Goal: Task Accomplishment & Management: Complete application form

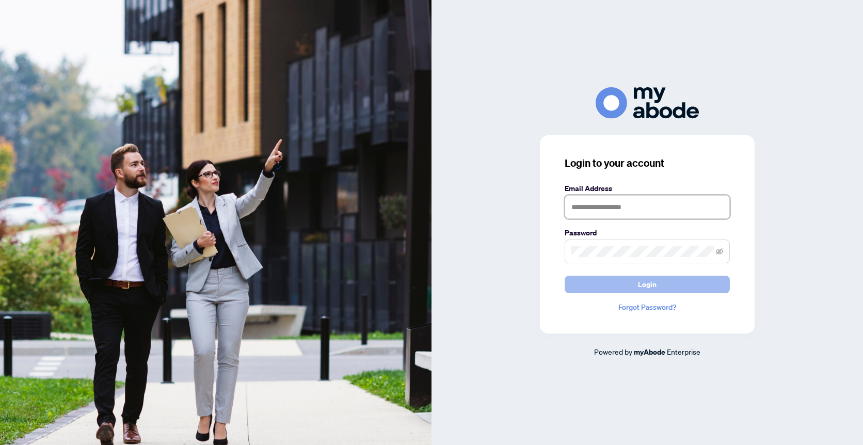
type input "**********"
click at [652, 281] on span "Login" at bounding box center [647, 284] width 19 height 17
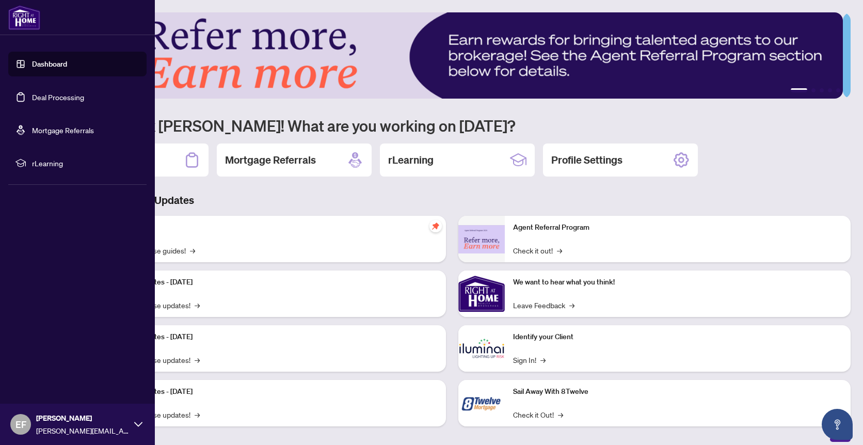
click at [32, 60] on link "Dashboard" at bounding box center [49, 63] width 35 height 9
click at [32, 99] on link "Deal Processing" at bounding box center [58, 96] width 52 height 9
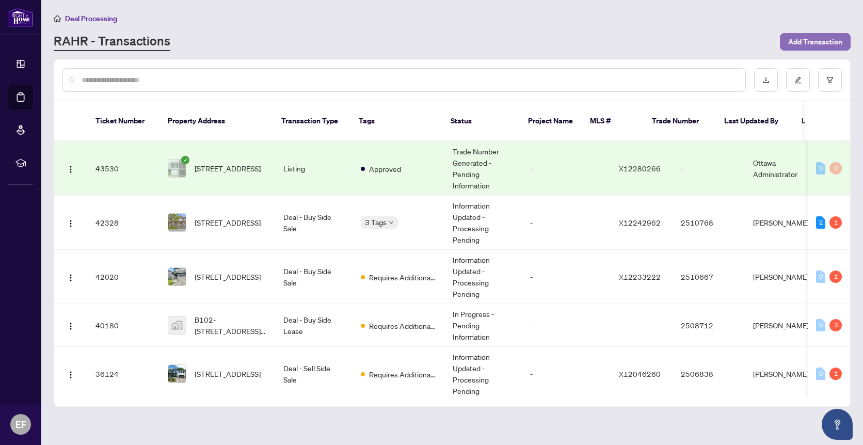
click at [819, 42] on span "Add Transaction" at bounding box center [815, 42] width 54 height 17
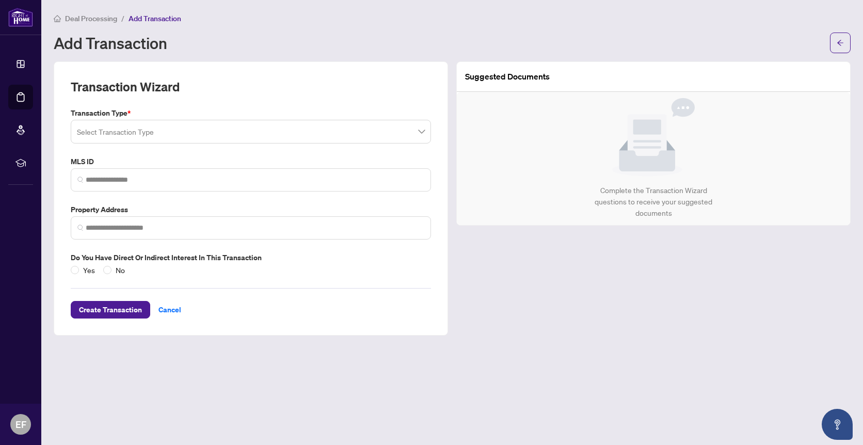
click at [213, 132] on input "search" at bounding box center [246, 133] width 339 height 23
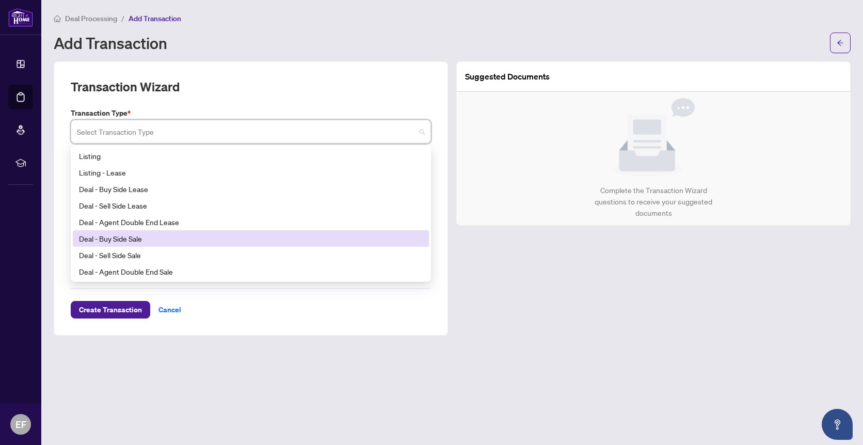
click at [156, 239] on div "Deal - Buy Side Sale" at bounding box center [251, 238] width 344 height 11
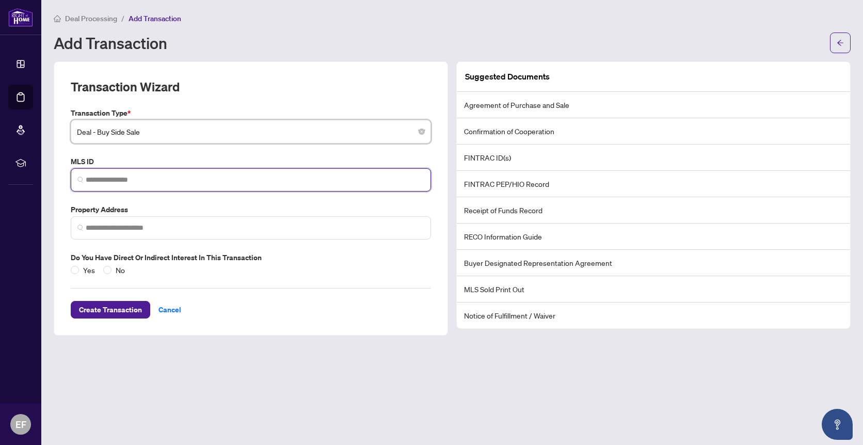
click at [123, 179] on input "search" at bounding box center [255, 180] width 339 height 11
click at [110, 179] on input "search" at bounding box center [255, 180] width 339 height 11
paste input "*********"
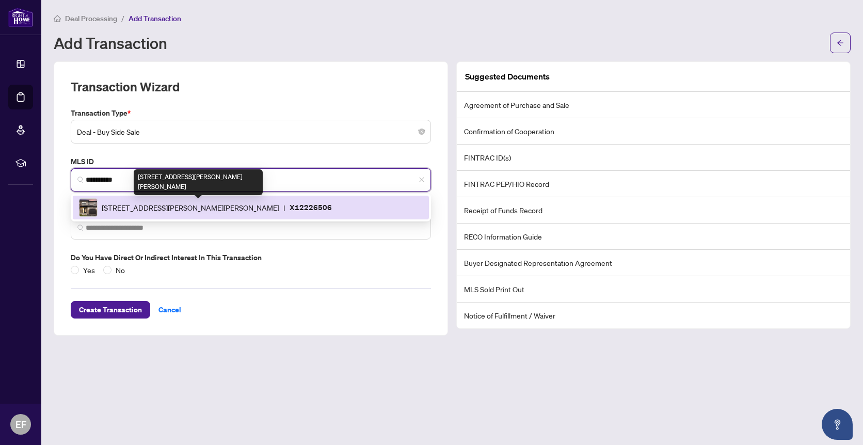
click at [279, 207] on span "636 Robert St, Clarence-Rockland, Ontario K4K 0J8, Canada" at bounding box center [191, 207] width 178 height 11
type input "*********"
type input "**********"
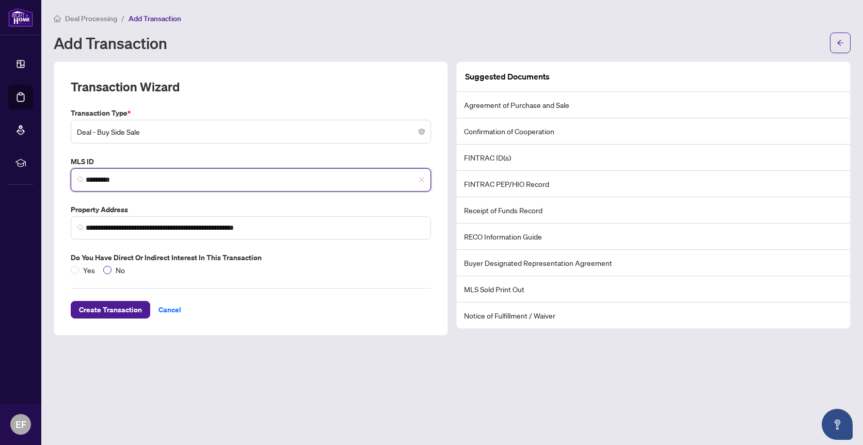
type input "*********"
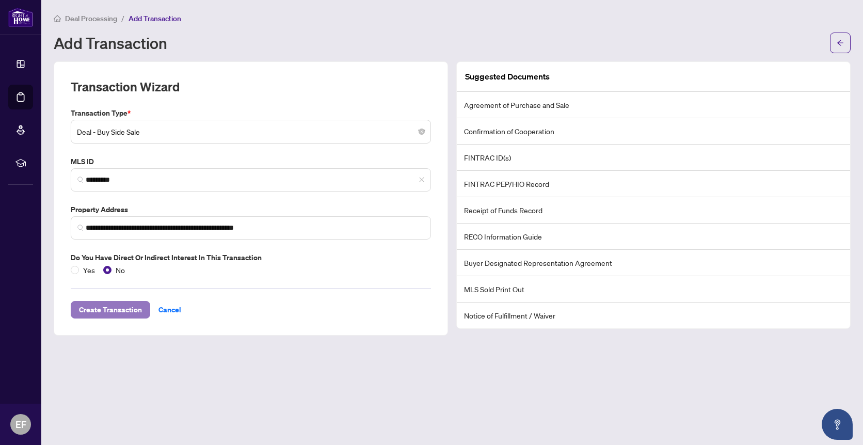
click at [118, 310] on span "Create Transaction" at bounding box center [110, 310] width 63 height 17
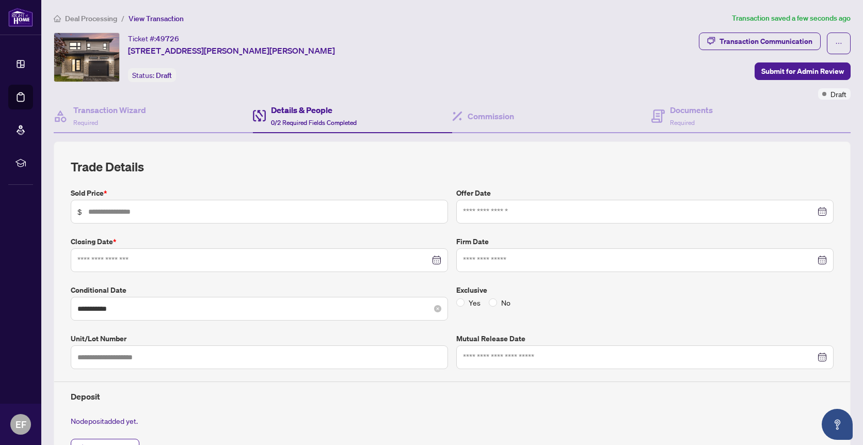
scroll to position [42, 0]
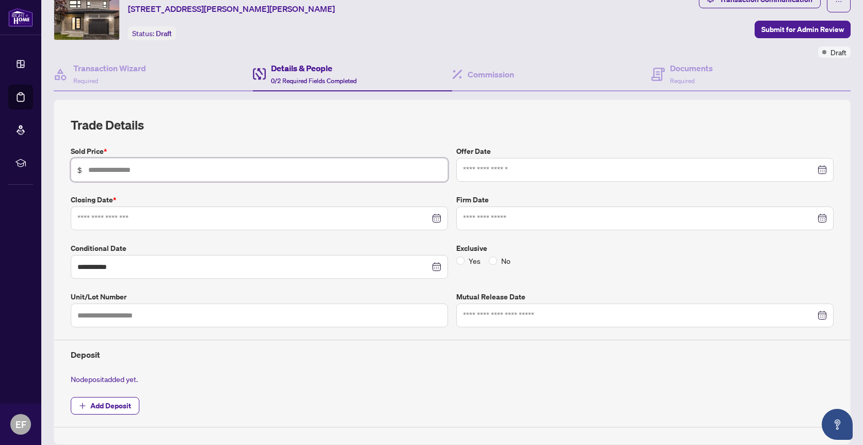
click at [153, 168] on input "text" at bounding box center [264, 169] width 353 height 11
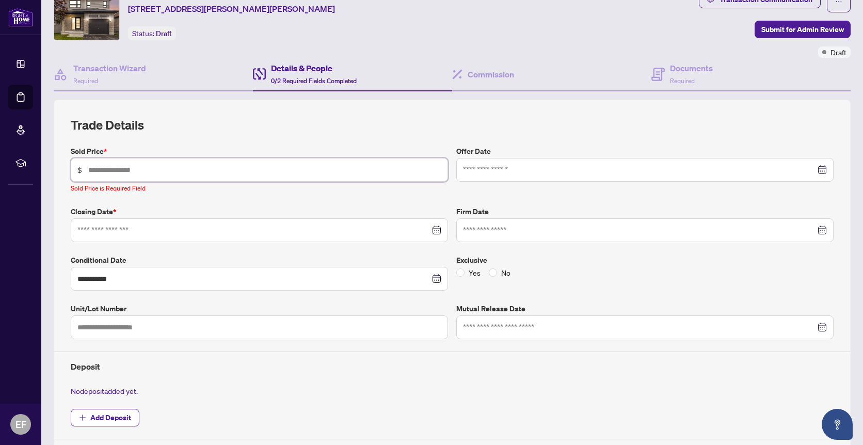
click at [158, 167] on input "text" at bounding box center [264, 169] width 353 height 11
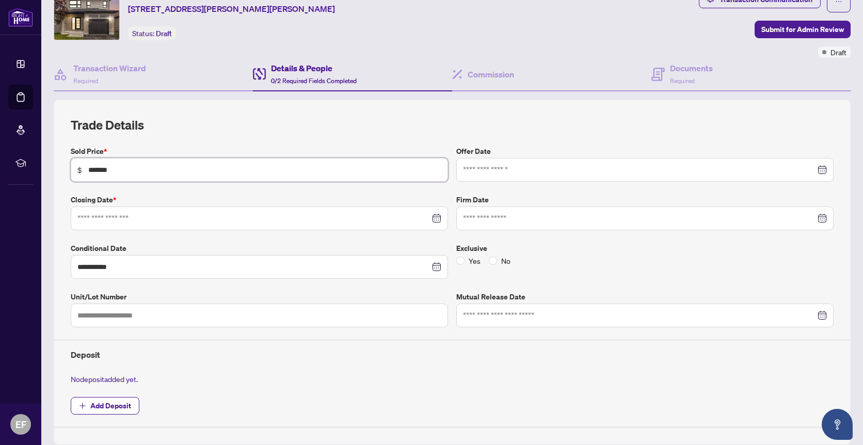
type input "*******"
click at [141, 216] on input at bounding box center [253, 218] width 353 height 11
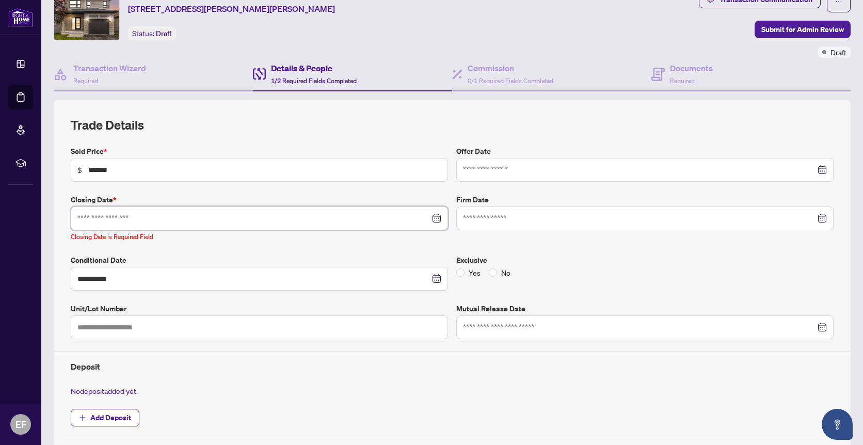
click at [430, 217] on div at bounding box center [259, 218] width 364 height 11
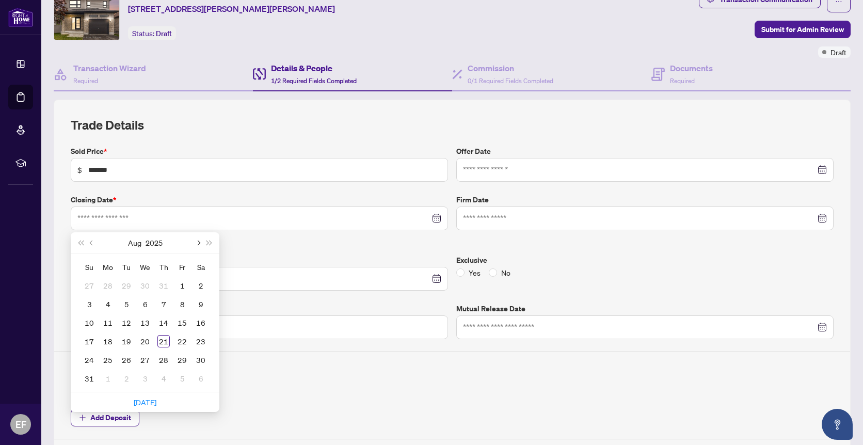
click at [196, 241] on span "Next month (PageDown)" at bounding box center [197, 242] width 5 height 5
click at [197, 241] on span "Next month (PageDown)" at bounding box center [197, 242] width 5 height 5
type input "**********"
click at [186, 357] on div "31" at bounding box center [182, 360] width 12 height 12
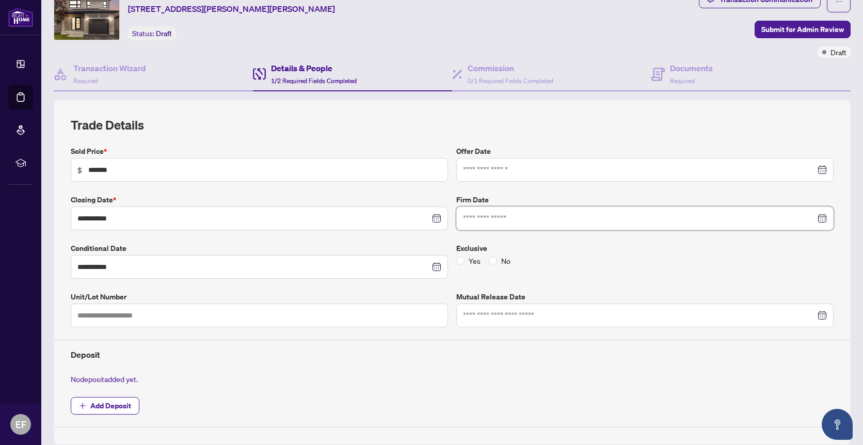
click at [522, 217] on input at bounding box center [639, 218] width 353 height 11
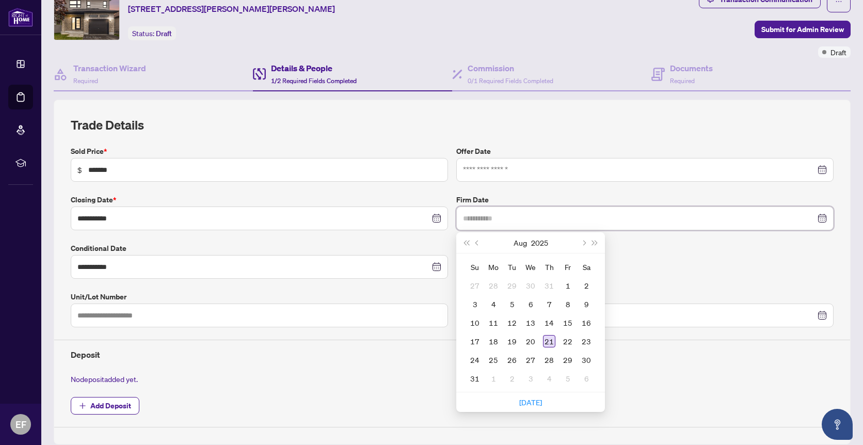
type input "**********"
click at [545, 340] on div "21" at bounding box center [549, 341] width 12 height 12
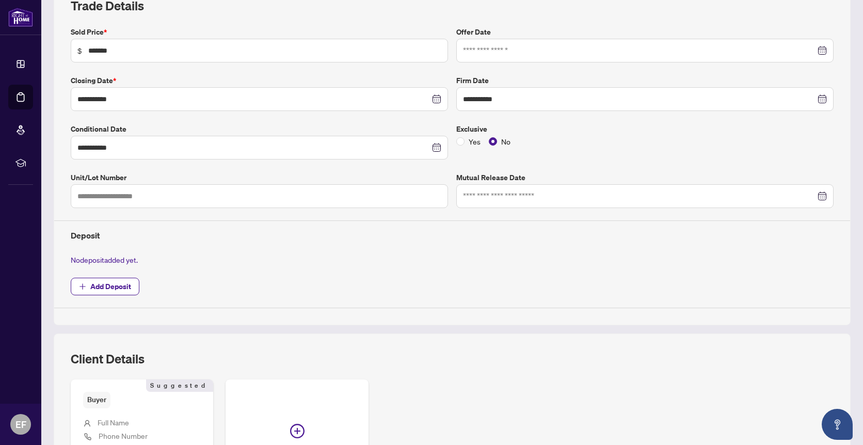
scroll to position [224, 0]
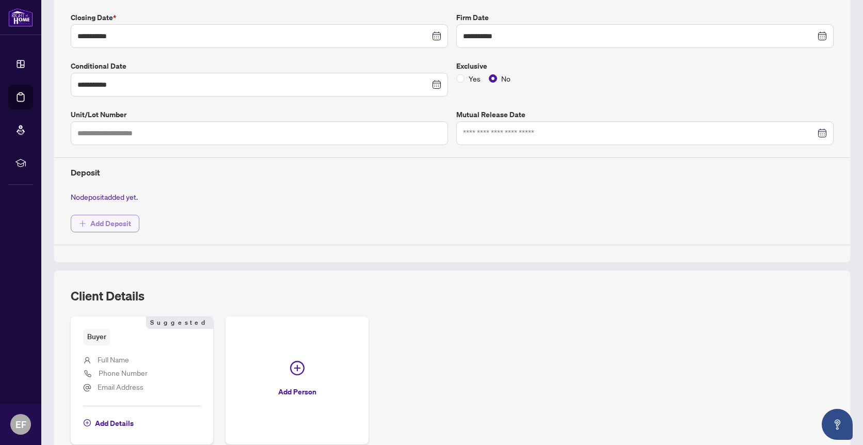
click at [121, 224] on span "Add Deposit" at bounding box center [110, 223] width 41 height 17
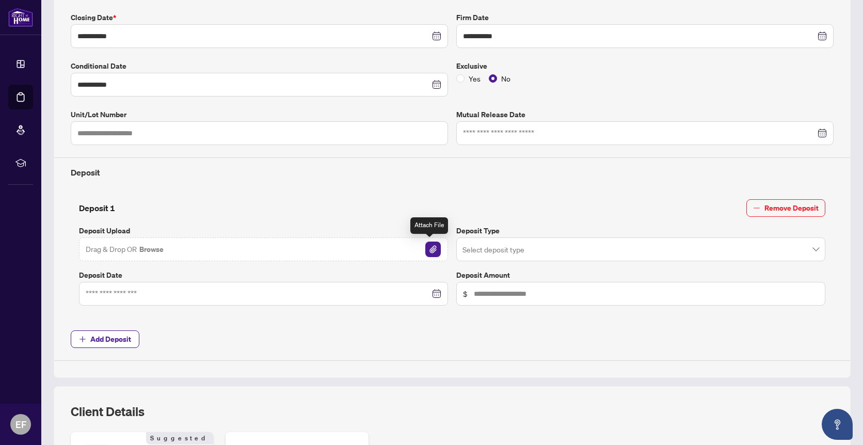
click at [428, 253] on img "button" at bounding box center [432, 249] width 15 height 15
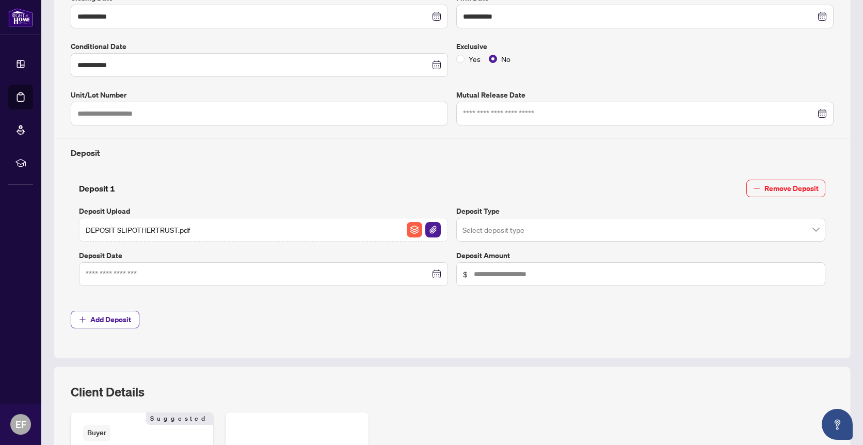
click at [433, 275] on div at bounding box center [264, 273] width 356 height 11
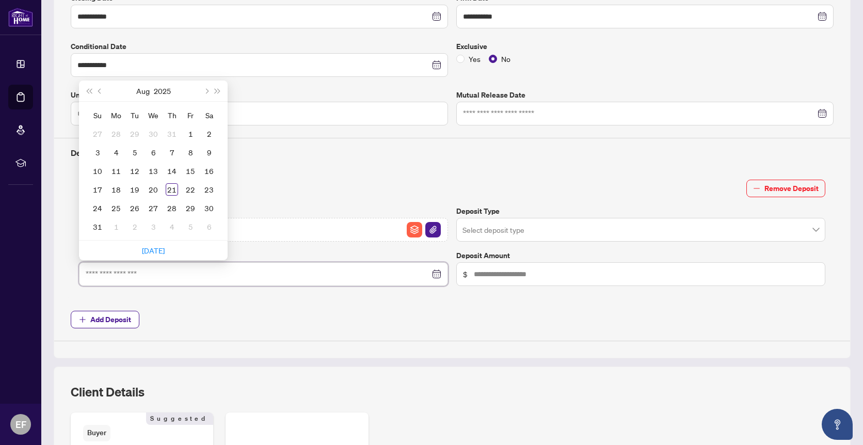
click at [433, 275] on div at bounding box center [264, 273] width 356 height 11
click at [474, 316] on span "Add Deposit" at bounding box center [452, 320] width 763 height 18
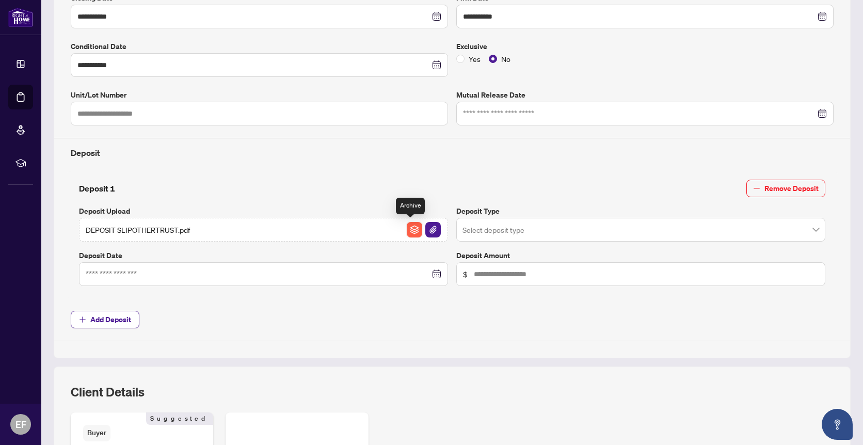
click at [409, 227] on img "button" at bounding box center [414, 229] width 15 height 15
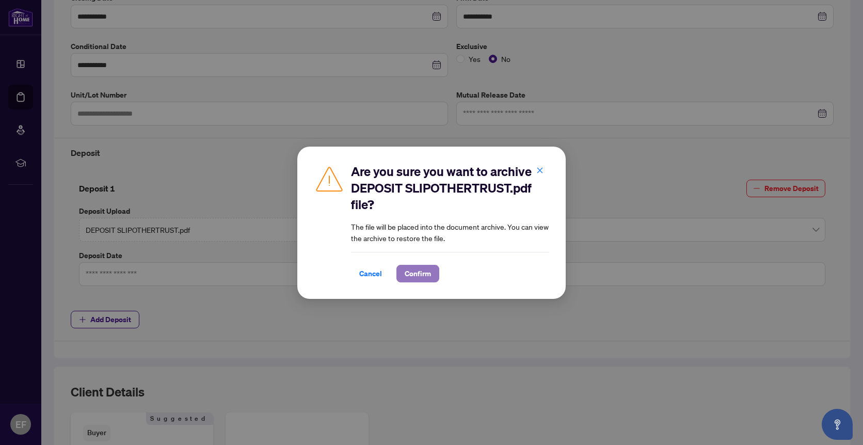
click at [418, 273] on span "Confirm" at bounding box center [418, 273] width 26 height 17
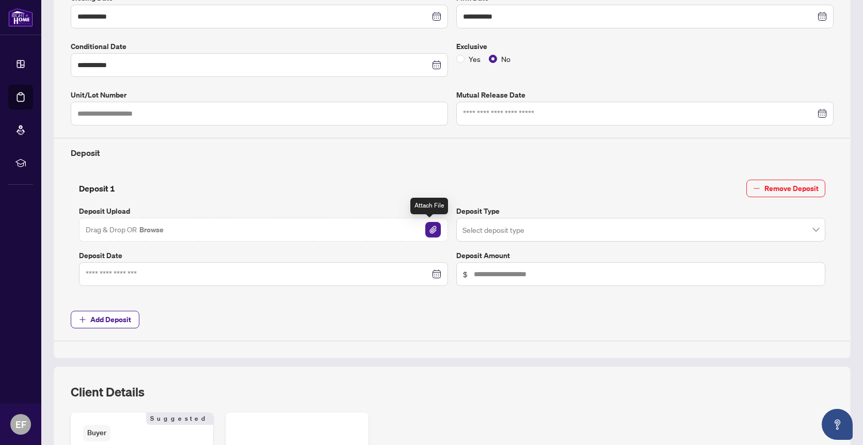
click at [426, 229] on img "button" at bounding box center [432, 229] width 15 height 15
click at [218, 229] on div "Robert deposit receipt.pdf" at bounding box center [263, 230] width 369 height 24
click at [431, 275] on div at bounding box center [264, 273] width 356 height 11
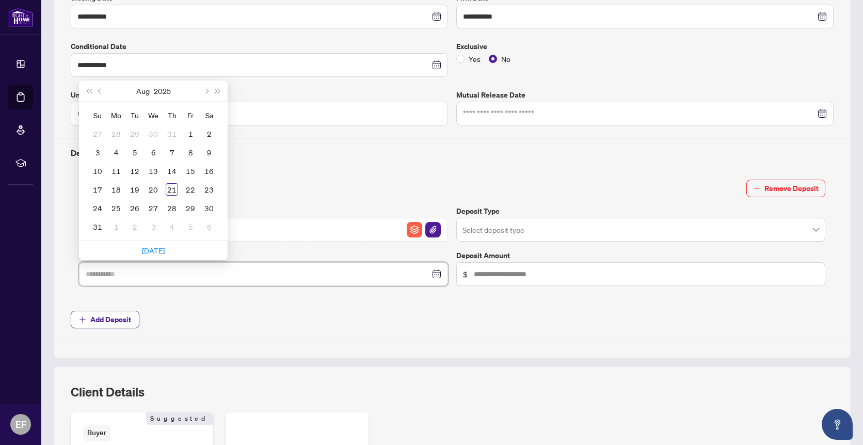
type input "**********"
click at [188, 170] on div "15" at bounding box center [190, 171] width 12 height 12
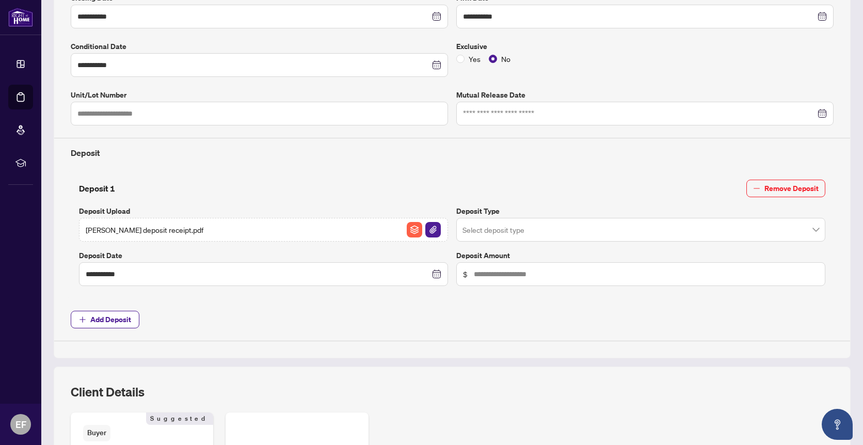
click at [508, 231] on input "search" at bounding box center [636, 231] width 347 height 23
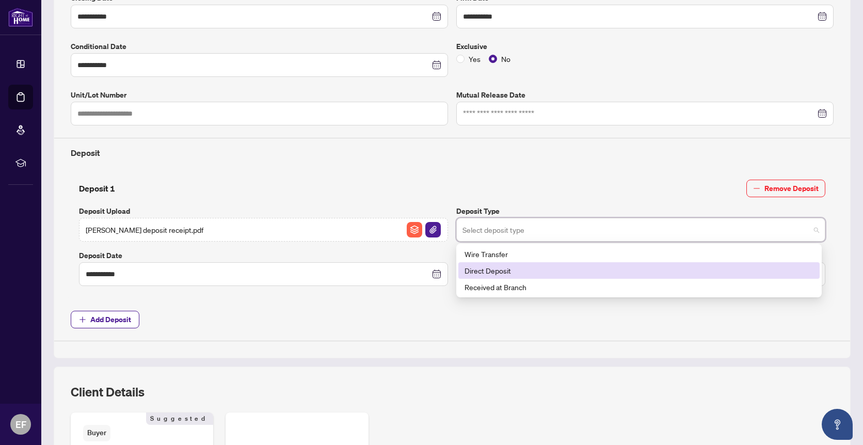
click at [509, 267] on div "Direct Deposit" at bounding box center [639, 270] width 349 height 11
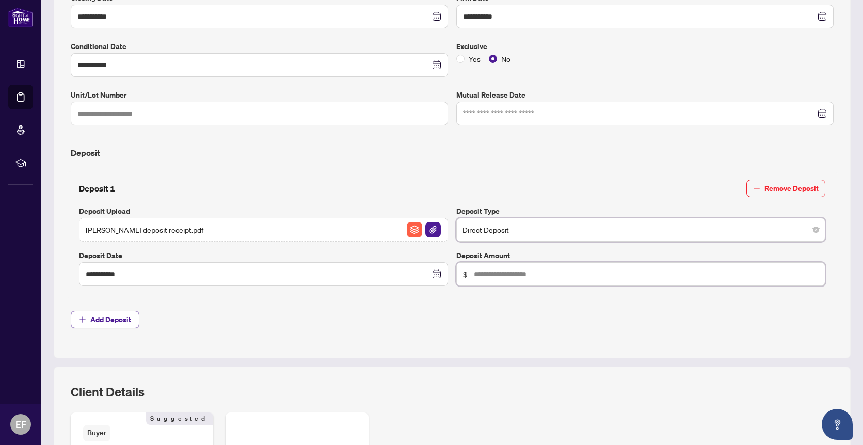
click at [512, 277] on input "text" at bounding box center [646, 273] width 345 height 11
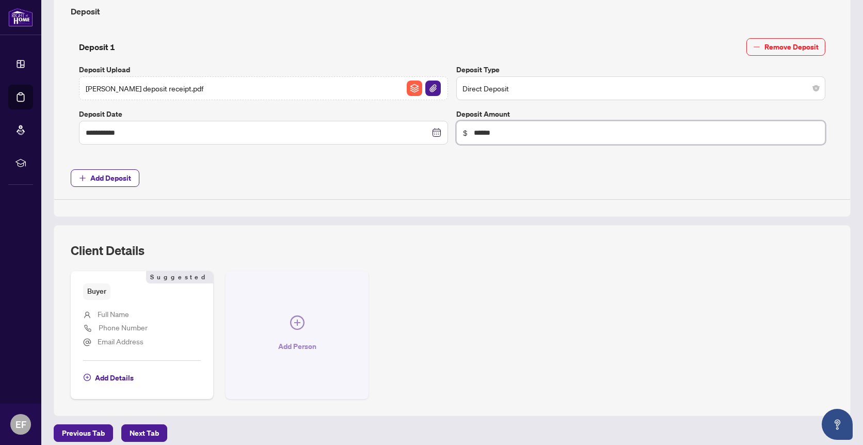
scroll to position [430, 0]
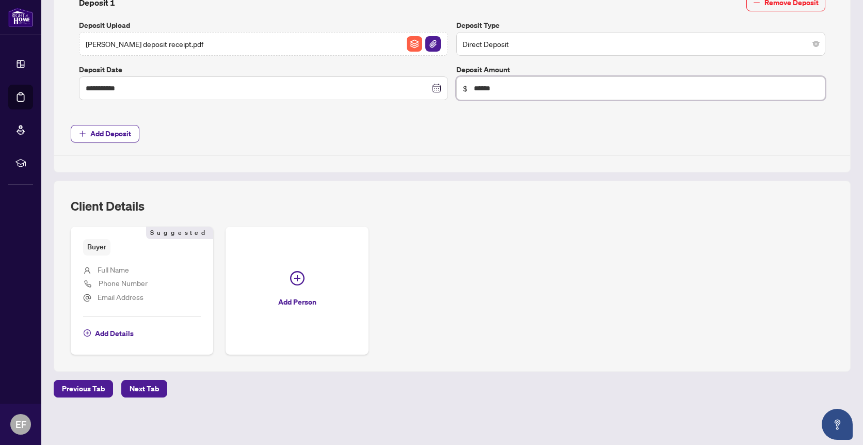
type input "******"
click at [106, 270] on span "Full Name" at bounding box center [113, 269] width 31 height 9
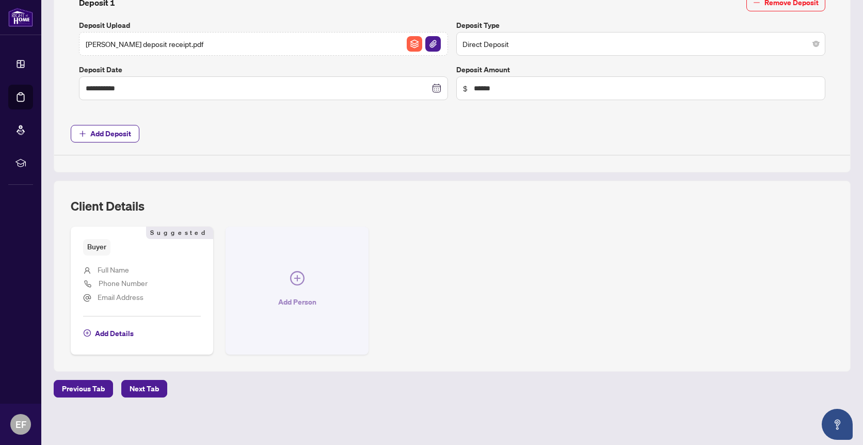
click at [293, 274] on icon "plus-circle" at bounding box center [297, 278] width 14 height 14
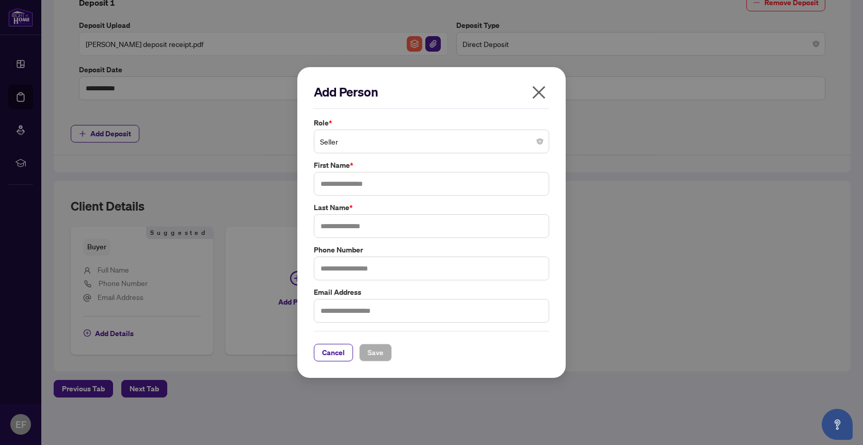
click at [529, 137] on span "Seller" at bounding box center [431, 142] width 223 height 20
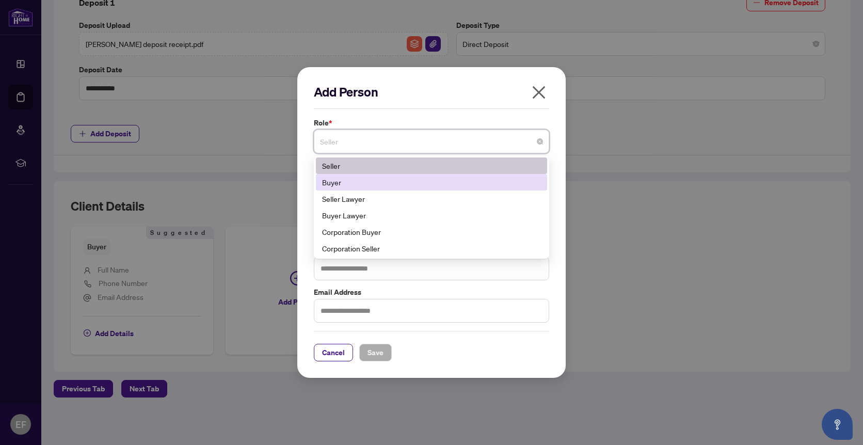
click at [335, 182] on div "Buyer" at bounding box center [431, 182] width 219 height 11
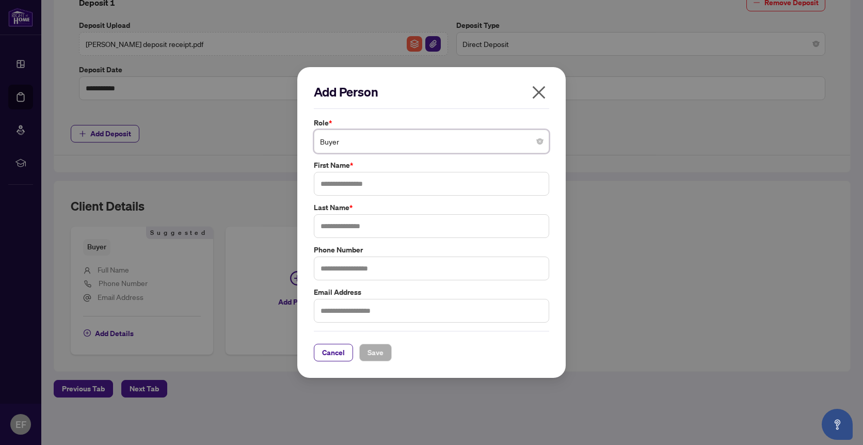
click at [542, 92] on icon "close" at bounding box center [539, 92] width 17 height 17
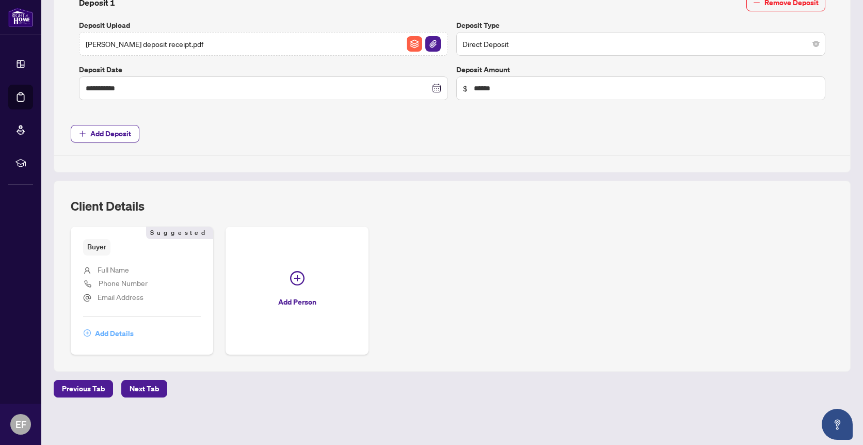
click at [113, 332] on span "Add Details" at bounding box center [114, 333] width 39 height 17
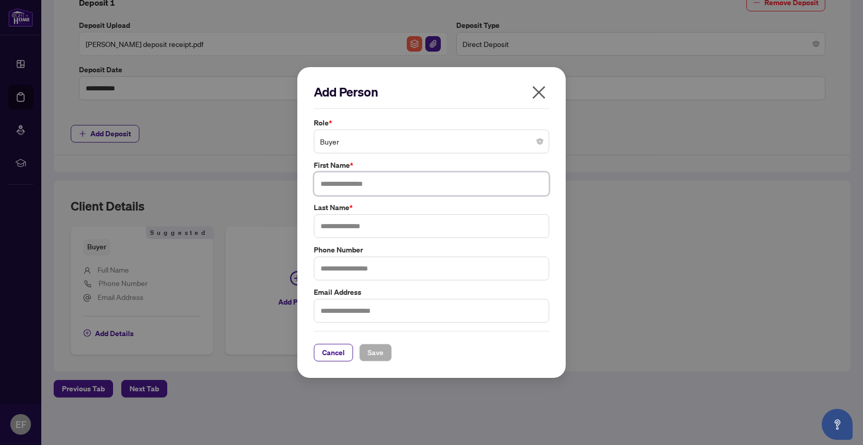
click at [366, 184] on input "text" at bounding box center [431, 184] width 235 height 24
type input "******"
click at [353, 225] on input "text" at bounding box center [431, 226] width 235 height 24
type input "********"
click at [376, 353] on span "Save" at bounding box center [376, 352] width 16 height 17
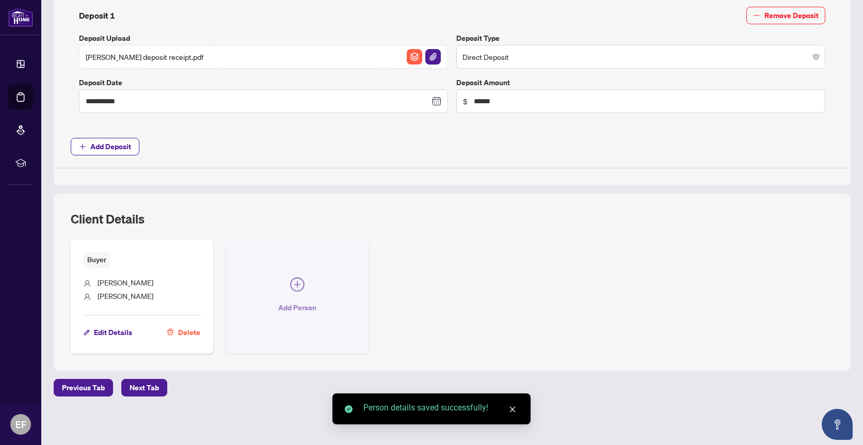
scroll to position [415, 0]
click at [293, 282] on icon "plus-circle" at bounding box center [297, 286] width 14 height 14
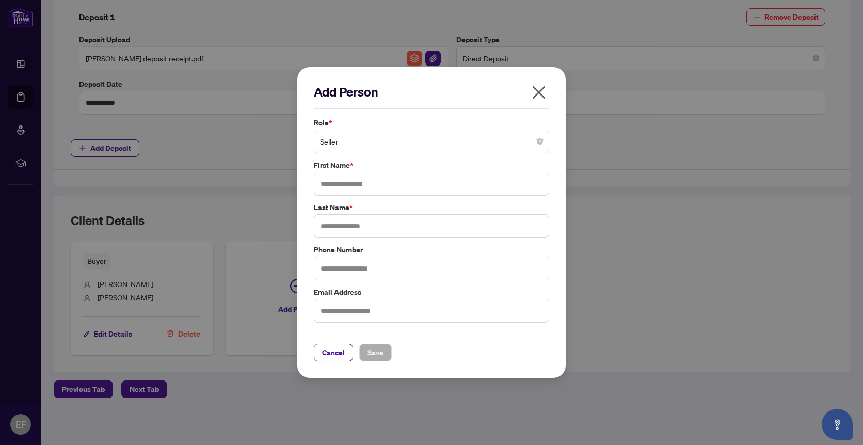
click at [351, 139] on span "Seller" at bounding box center [431, 142] width 223 height 20
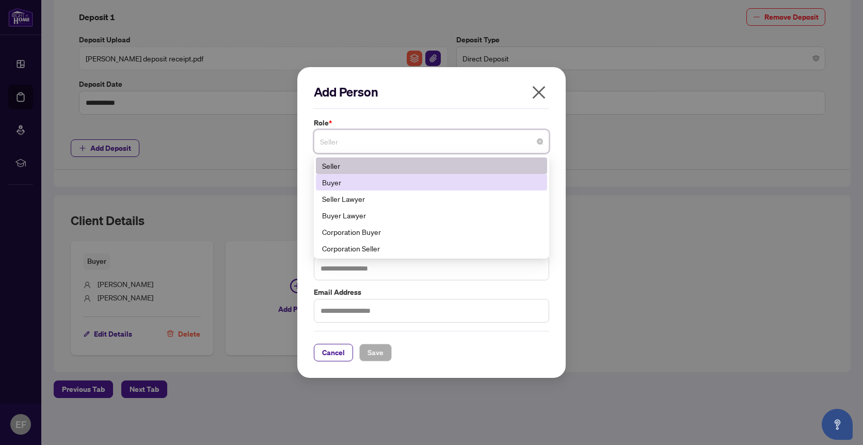
click at [345, 181] on div "Buyer" at bounding box center [431, 182] width 219 height 11
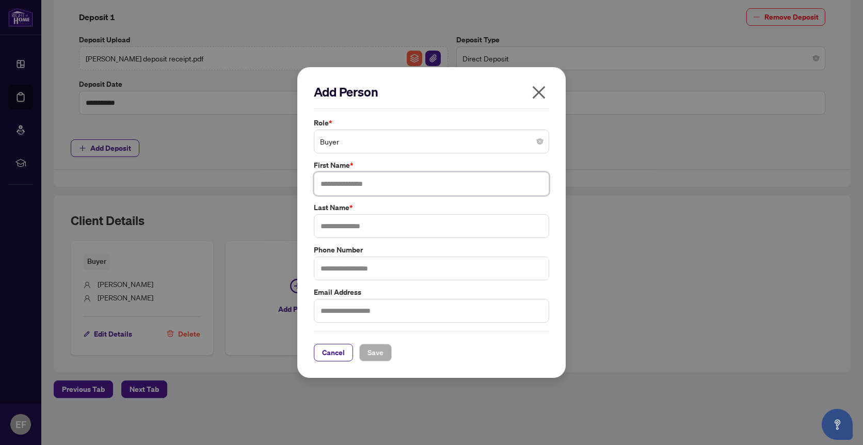
click at [345, 184] on input "text" at bounding box center [431, 184] width 235 height 24
type input "******"
click at [352, 223] on input "text" at bounding box center [431, 226] width 235 height 24
type input "********"
click at [370, 352] on span "Save" at bounding box center [376, 352] width 16 height 17
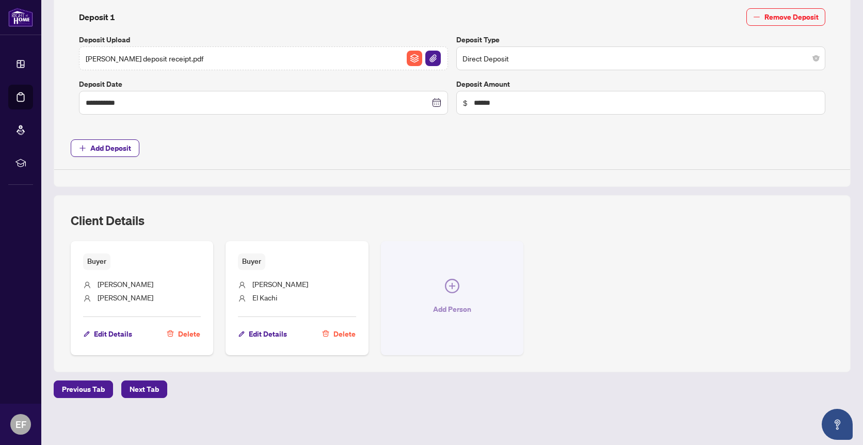
click at [441, 306] on span "Add Person" at bounding box center [452, 309] width 38 height 17
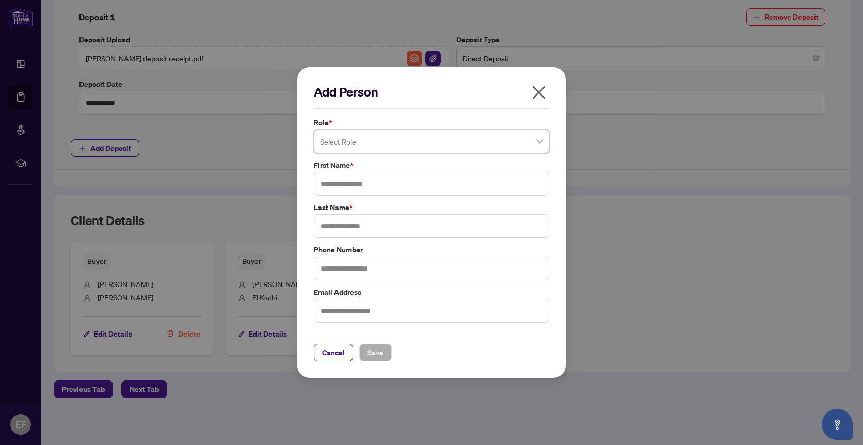
click at [512, 140] on input "search" at bounding box center [427, 143] width 214 height 23
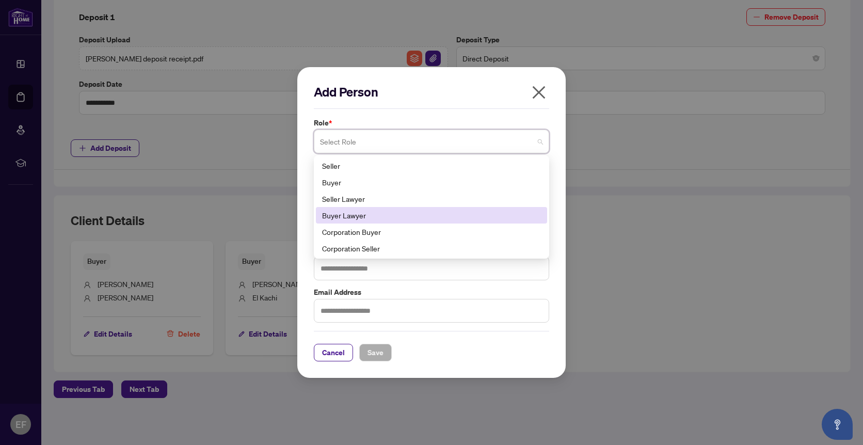
click at [358, 217] on div "Buyer Lawyer" at bounding box center [431, 215] width 219 height 11
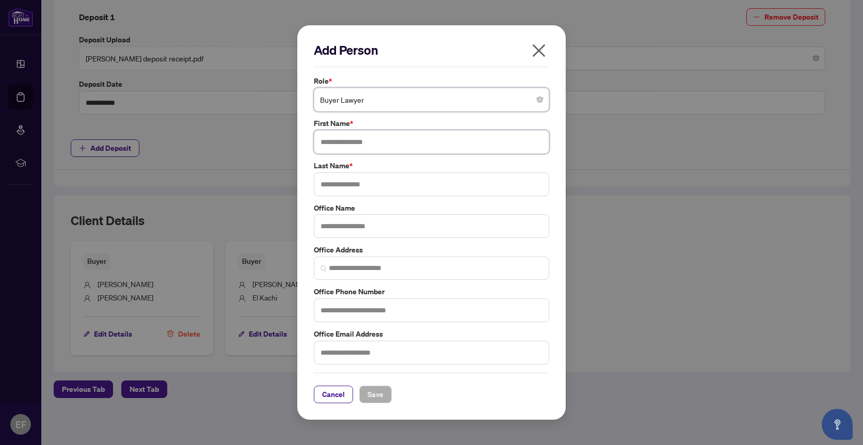
click at [371, 142] on input "text" at bounding box center [431, 142] width 235 height 24
type input "******"
click at [370, 183] on input "text" at bounding box center [431, 184] width 235 height 24
type input "*******"
click at [377, 395] on span "Save" at bounding box center [376, 394] width 16 height 17
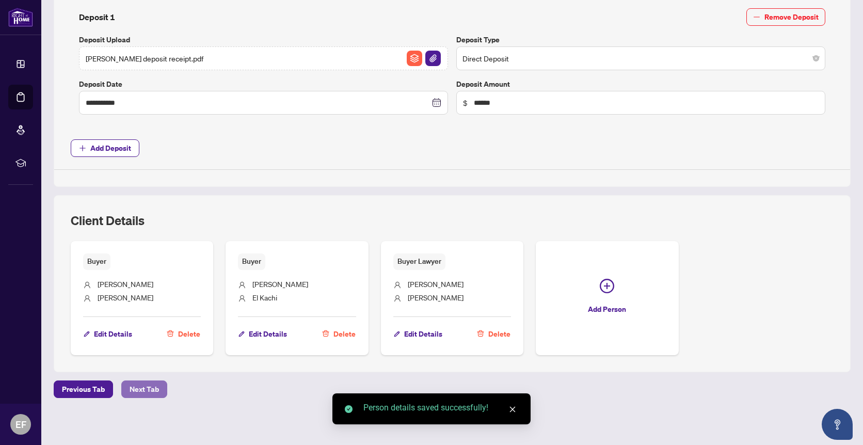
click at [146, 387] on span "Next Tab" at bounding box center [144, 389] width 29 height 17
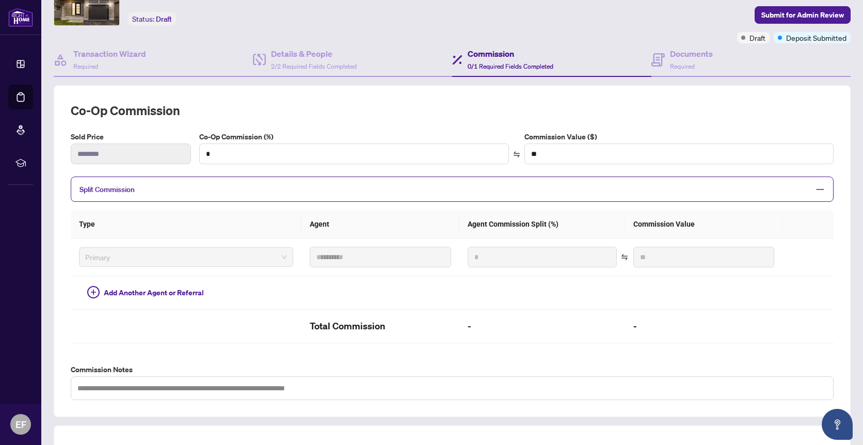
scroll to position [63, 0]
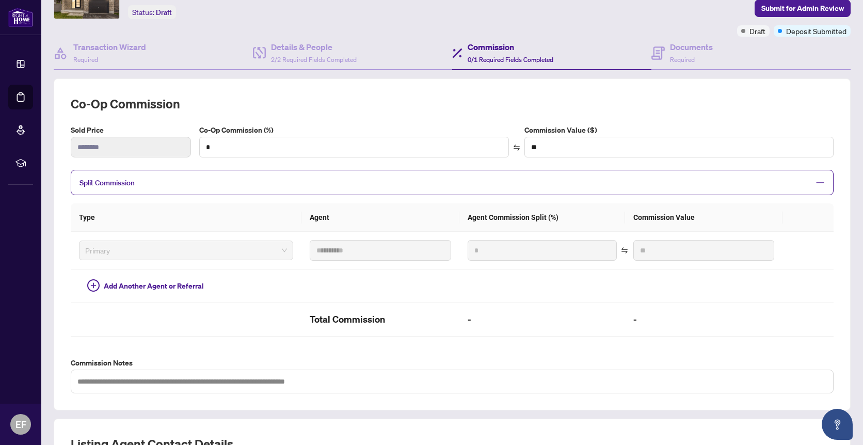
click at [285, 180] on span "Split Commission" at bounding box center [445, 183] width 730 height 12
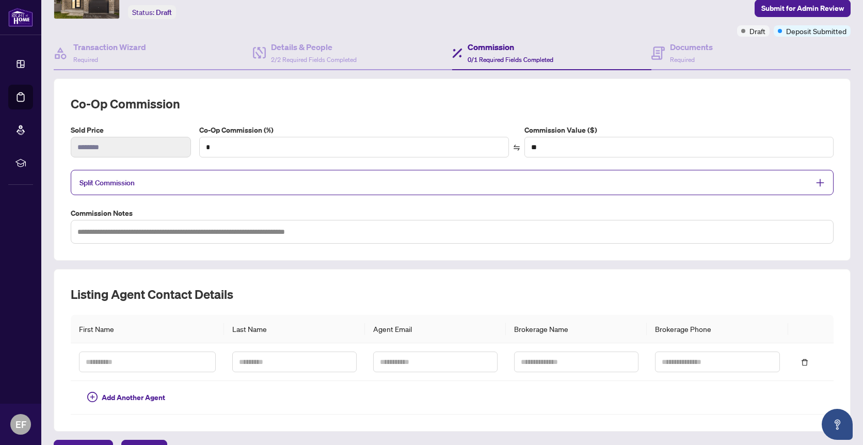
click at [285, 180] on span "Split Commission" at bounding box center [445, 183] width 730 height 12
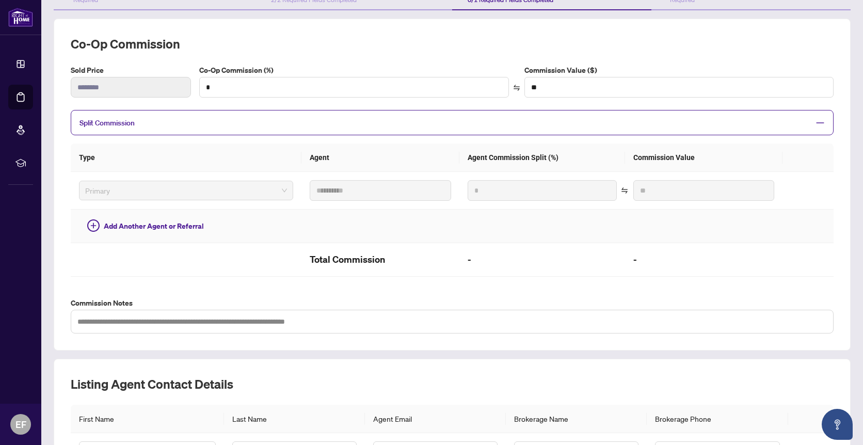
scroll to position [96, 0]
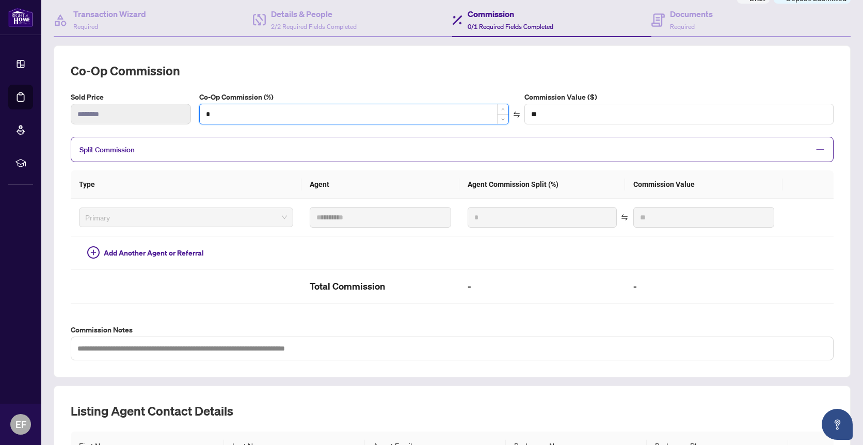
click at [215, 113] on input "*" at bounding box center [354, 114] width 309 height 20
type input "*"
type input "*******"
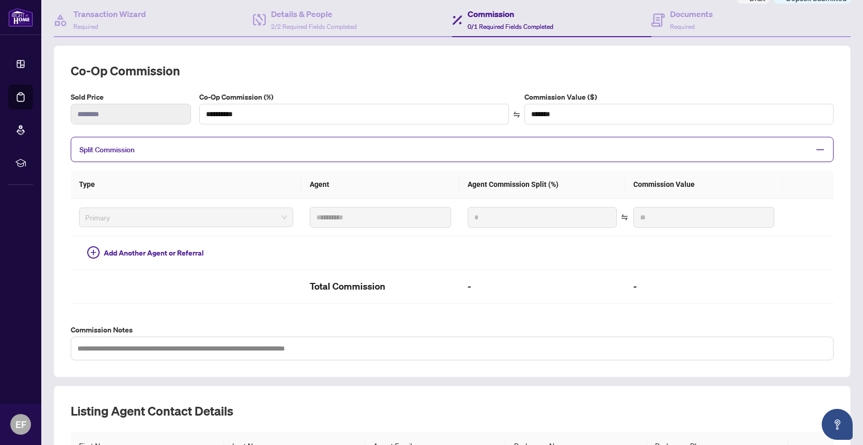
type input "*"
click at [658, 72] on h2 "Co-op Commission" at bounding box center [452, 70] width 763 height 17
type input "***"
type input "*******"
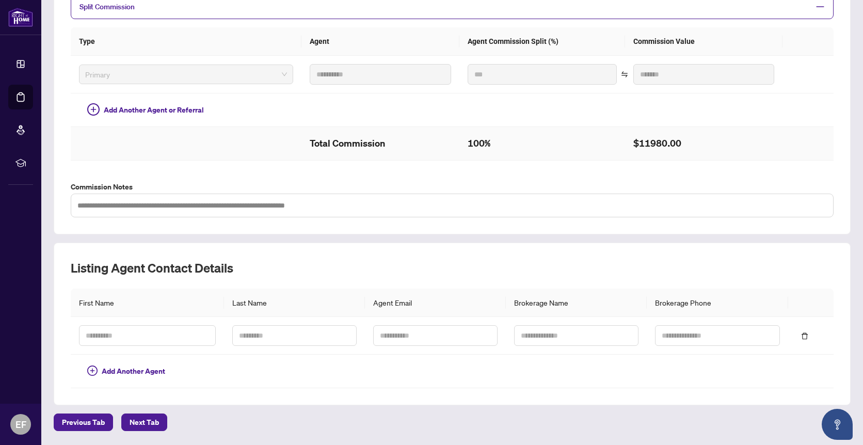
scroll to position [272, 0]
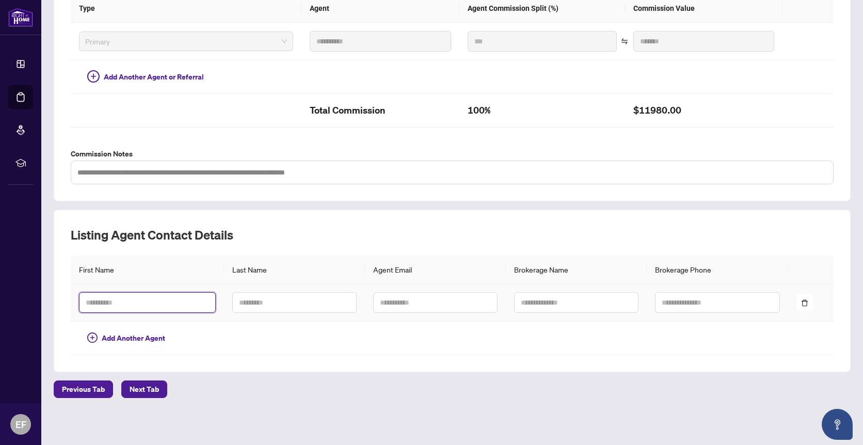
click at [142, 299] on input "text" at bounding box center [147, 302] width 137 height 21
type input "****"
click at [259, 303] on input "text" at bounding box center [294, 302] width 124 height 21
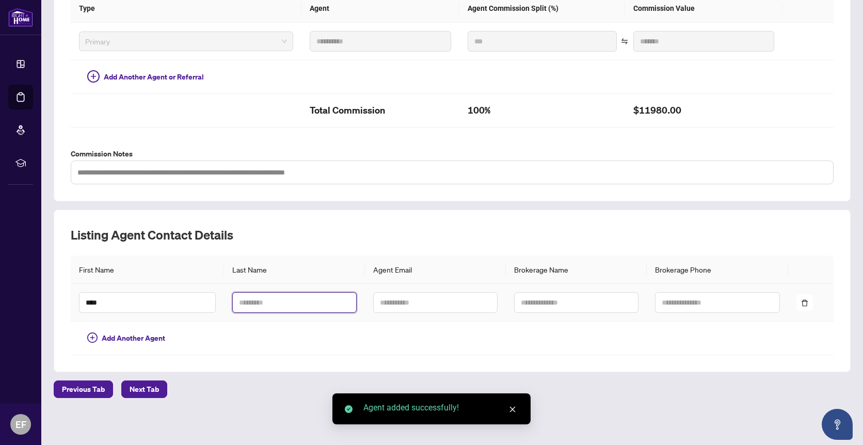
click at [259, 303] on input "text" at bounding box center [294, 302] width 124 height 21
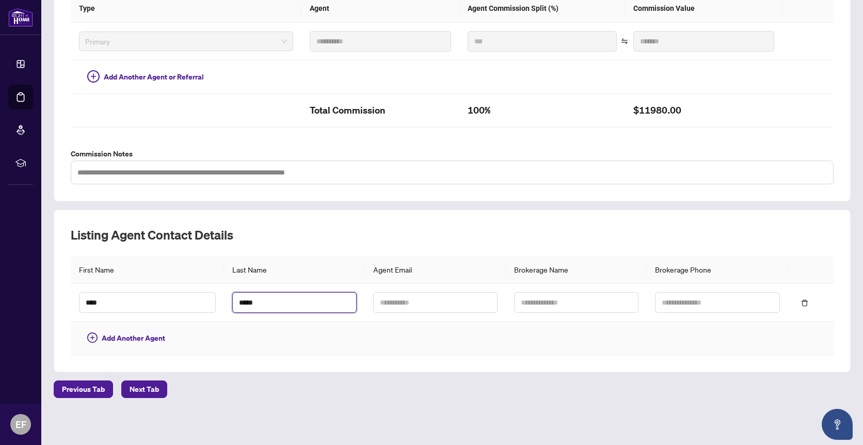
type input "*****"
click at [415, 329] on td at bounding box center [435, 339] width 141 height 34
click at [139, 388] on span "Next Tab" at bounding box center [144, 389] width 29 height 17
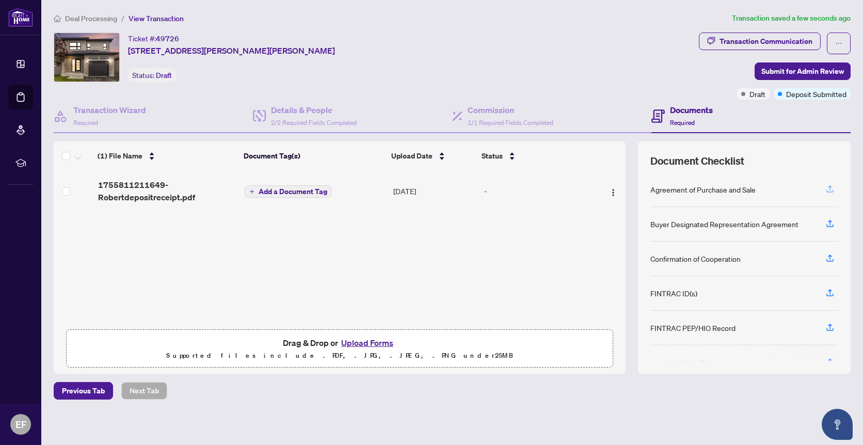
click at [826, 186] on icon "button" at bounding box center [830, 188] width 9 height 9
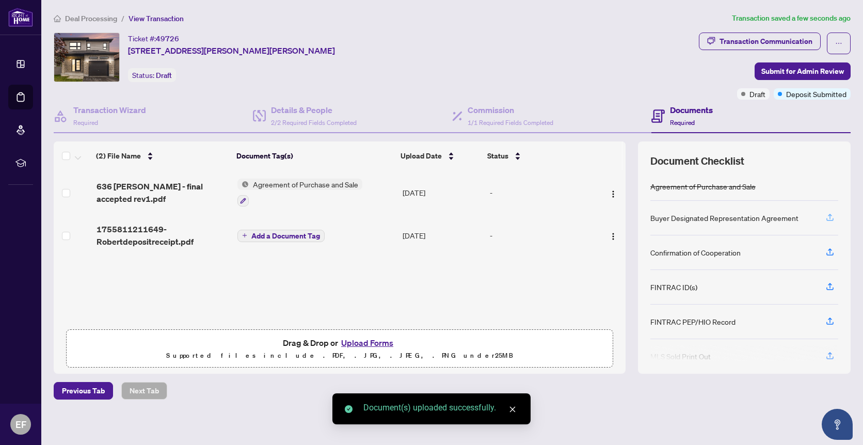
click at [826, 215] on icon "button" at bounding box center [830, 217] width 9 height 9
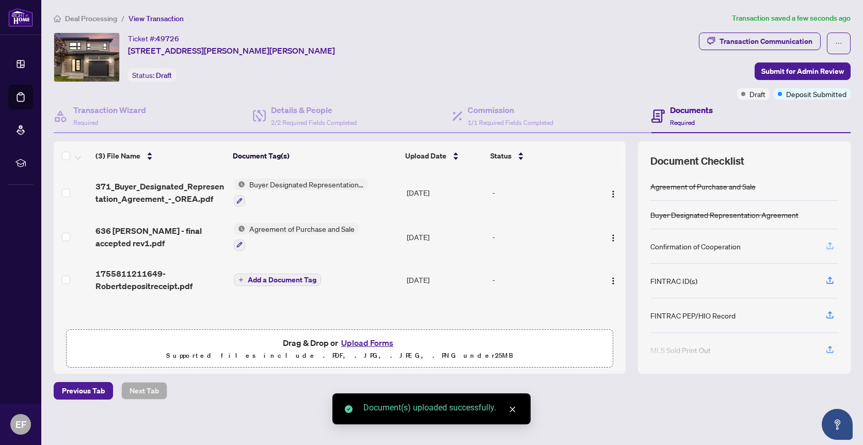
click at [828, 243] on icon "button" at bounding box center [830, 244] width 4 height 5
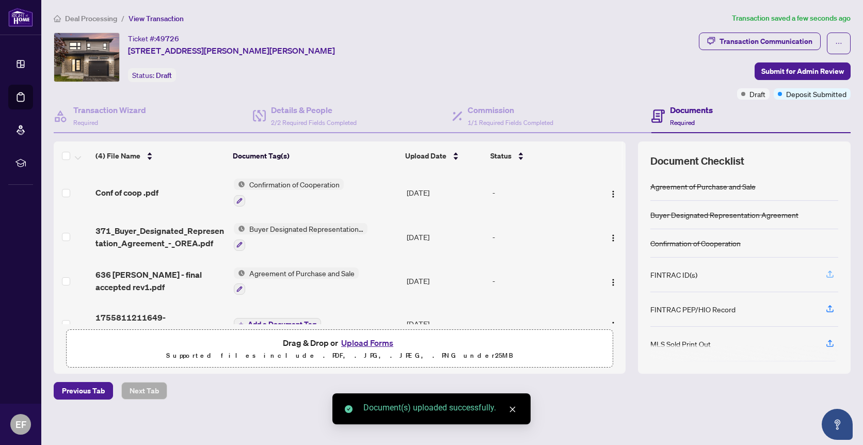
click at [826, 272] on icon "button" at bounding box center [830, 274] width 9 height 9
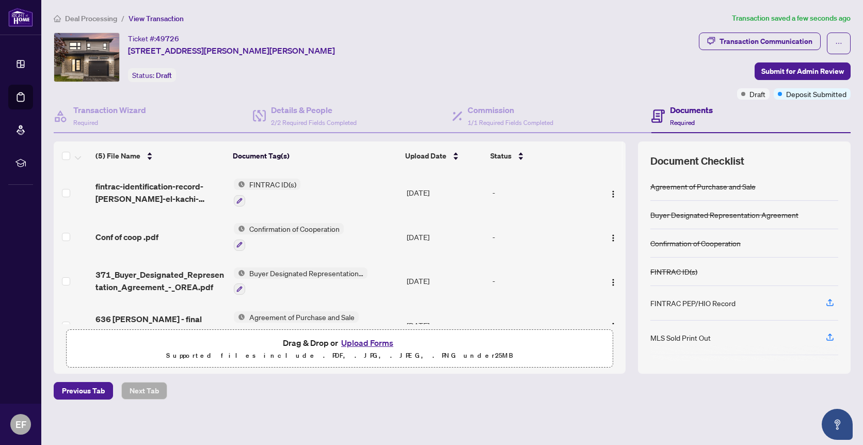
click at [370, 342] on button "Upload Forms" at bounding box center [367, 342] width 58 height 13
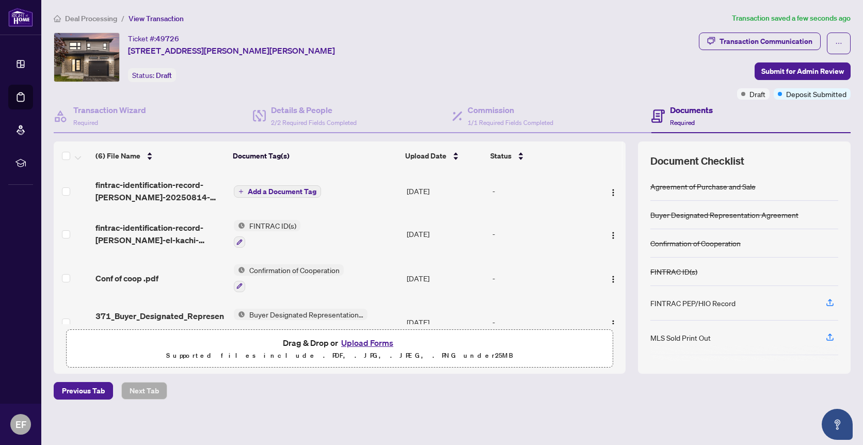
click at [379, 342] on button "Upload Forms" at bounding box center [367, 342] width 58 height 13
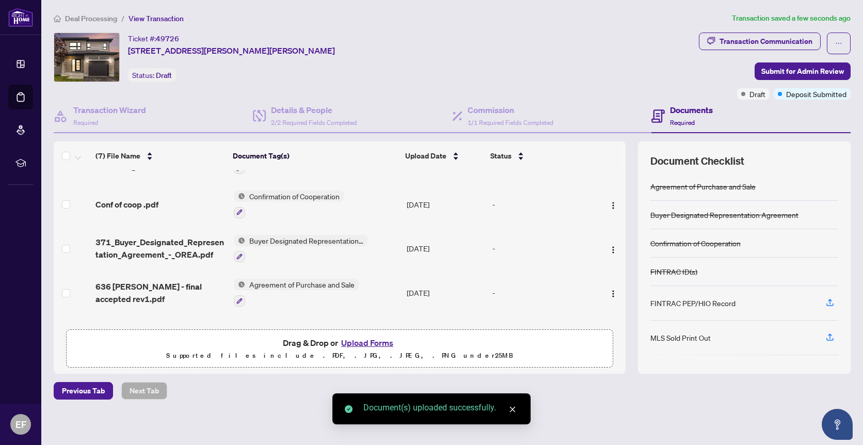
scroll to position [149, 0]
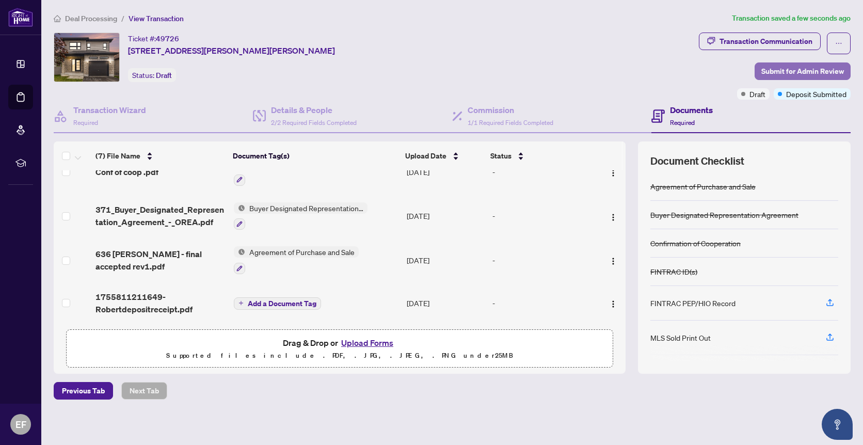
click at [798, 71] on span "Submit for Admin Review" at bounding box center [803, 71] width 83 height 17
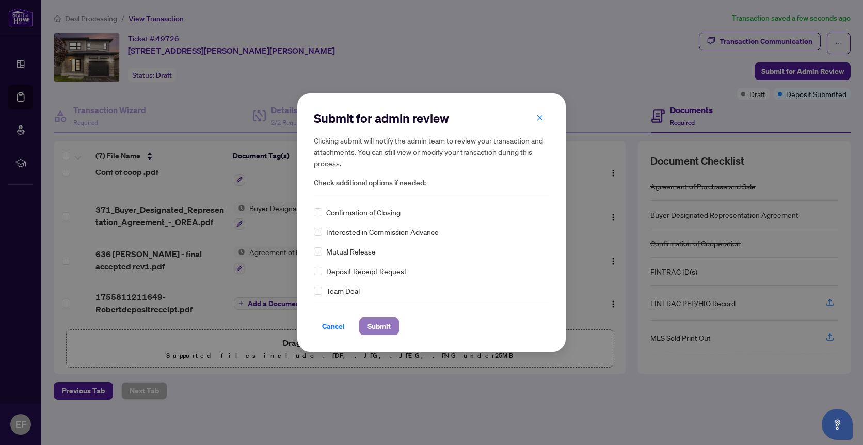
click at [384, 325] on span "Submit" at bounding box center [379, 326] width 23 height 17
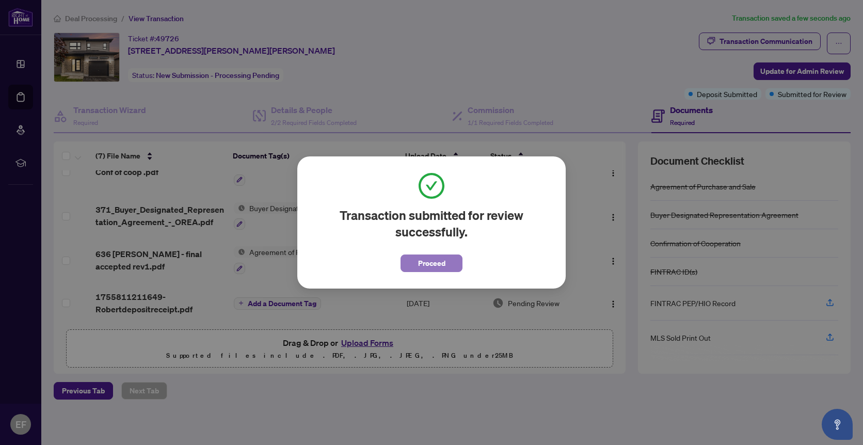
click at [440, 268] on span "Proceed" at bounding box center [431, 263] width 27 height 17
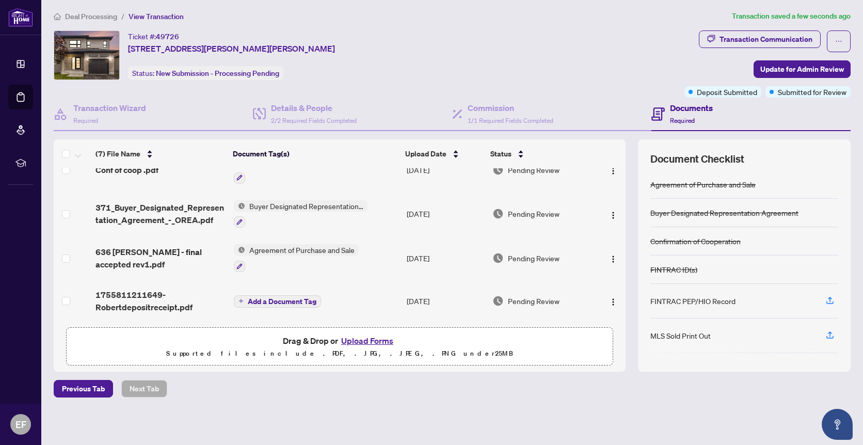
scroll to position [0, 0]
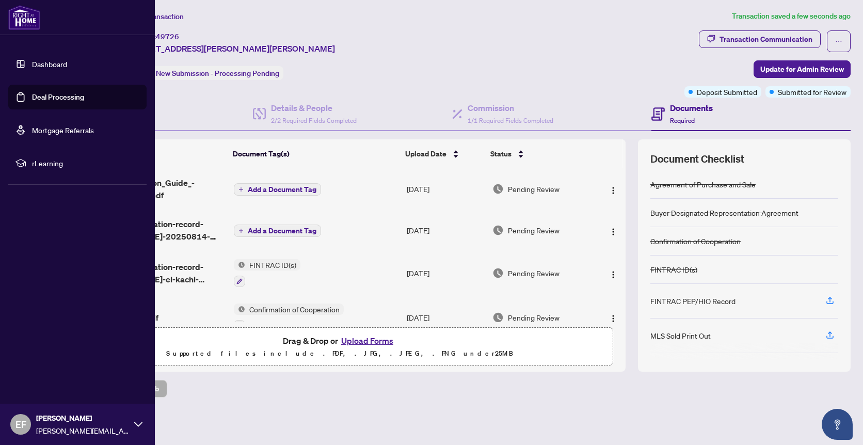
click at [32, 63] on link "Dashboard" at bounding box center [49, 63] width 35 height 9
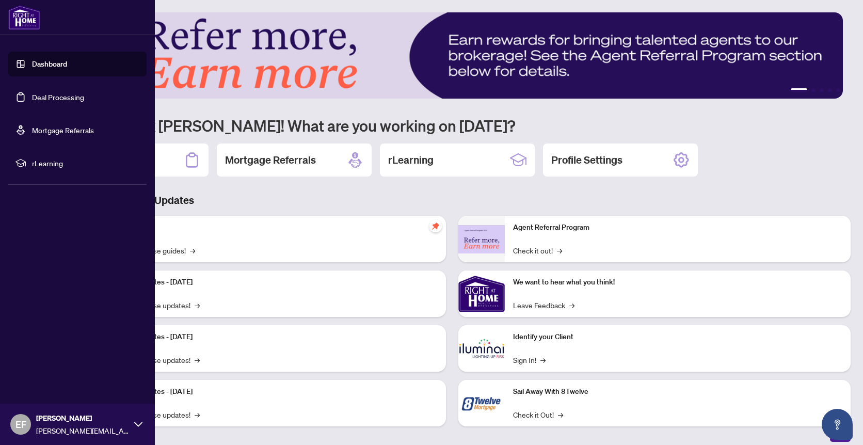
click at [61, 94] on link "Deal Processing" at bounding box center [58, 96] width 52 height 9
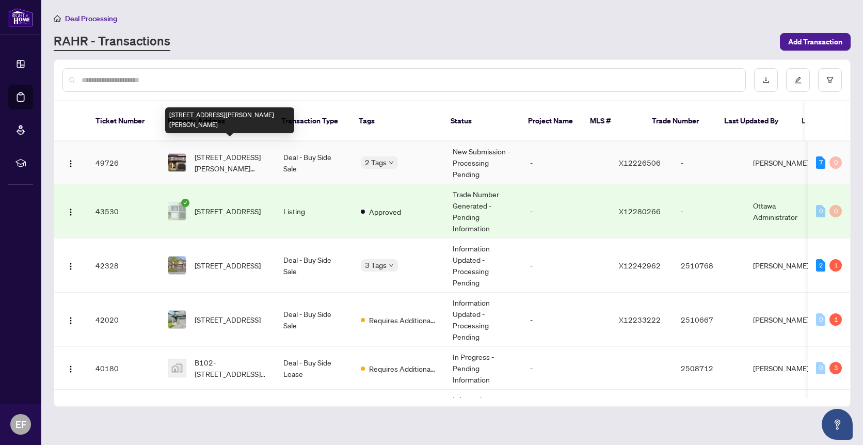
click at [286, 153] on td "Deal - Buy Side Sale" at bounding box center [313, 162] width 77 height 43
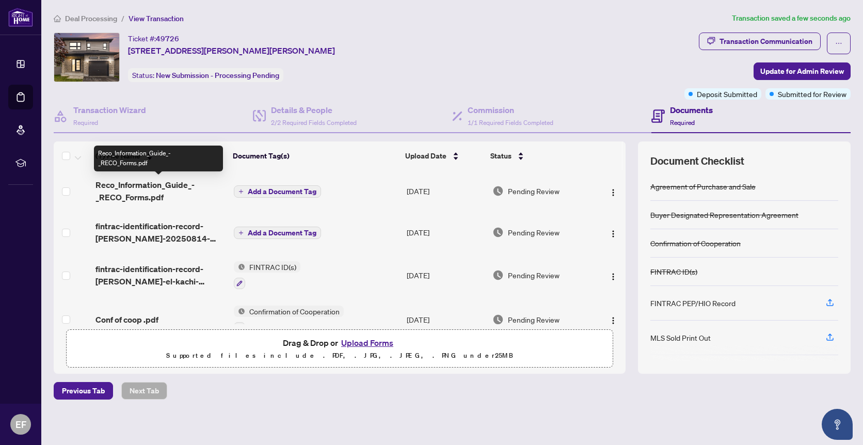
click at [132, 187] on span "Reco_Information_Guide_-_RECO_Forms.pdf" at bounding box center [161, 191] width 130 height 25
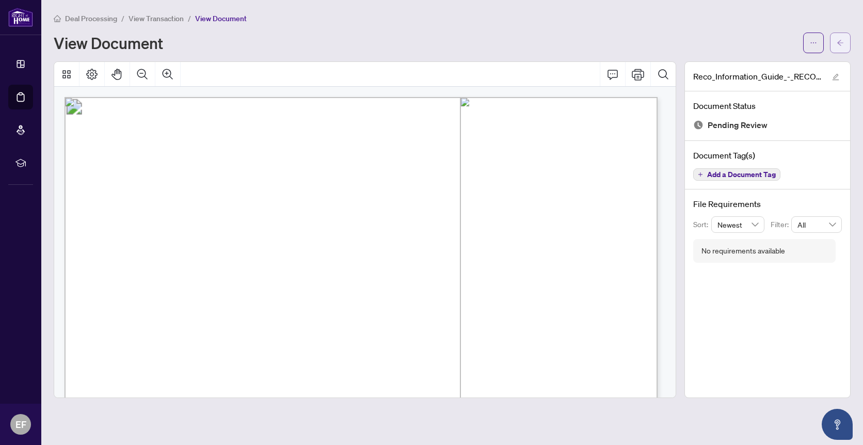
click at [840, 40] on icon "arrow-left" at bounding box center [840, 43] width 6 height 6
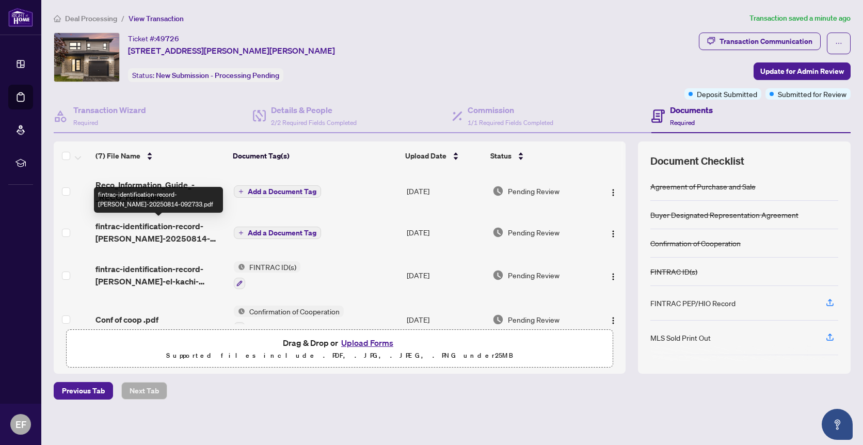
click at [149, 224] on span "fintrac-identification-record-robert-al-sayah-20250814-092733.pdf" at bounding box center [161, 232] width 130 height 25
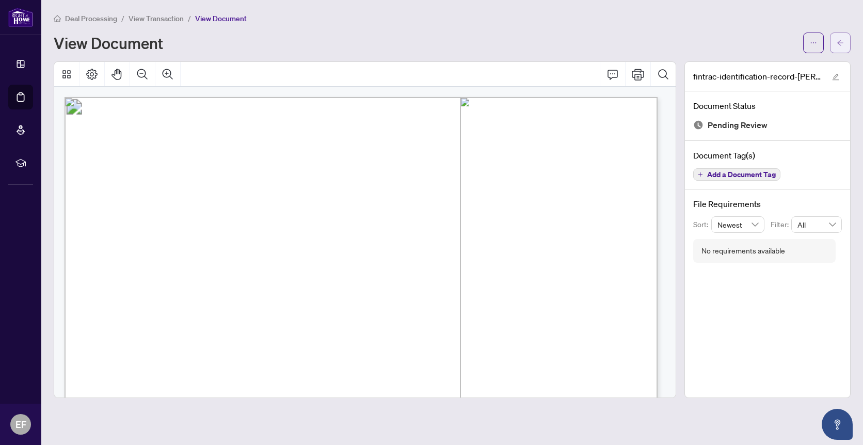
click at [846, 38] on button "button" at bounding box center [840, 43] width 21 height 21
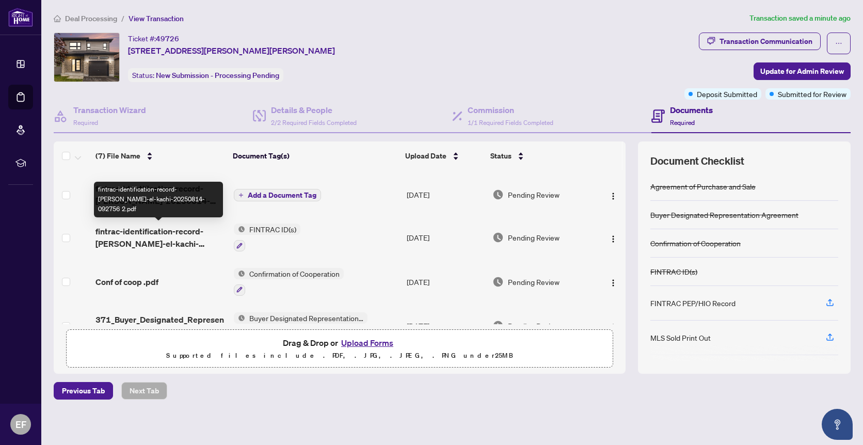
scroll to position [65, 0]
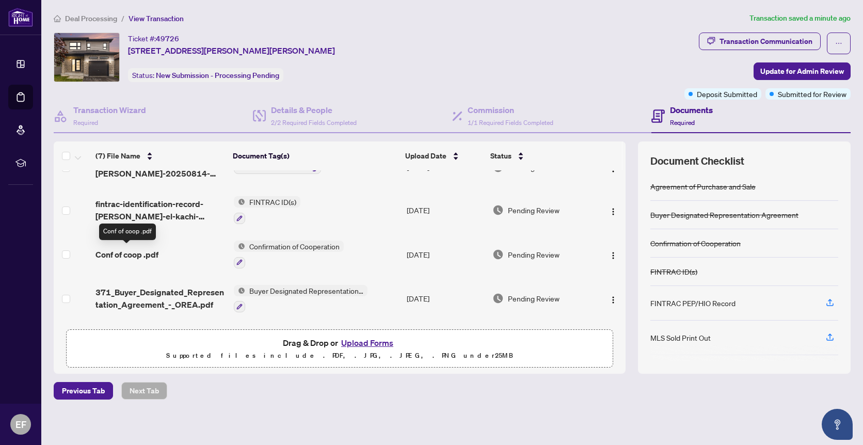
click at [148, 251] on span "Conf of coop .pdf" at bounding box center [127, 254] width 63 height 12
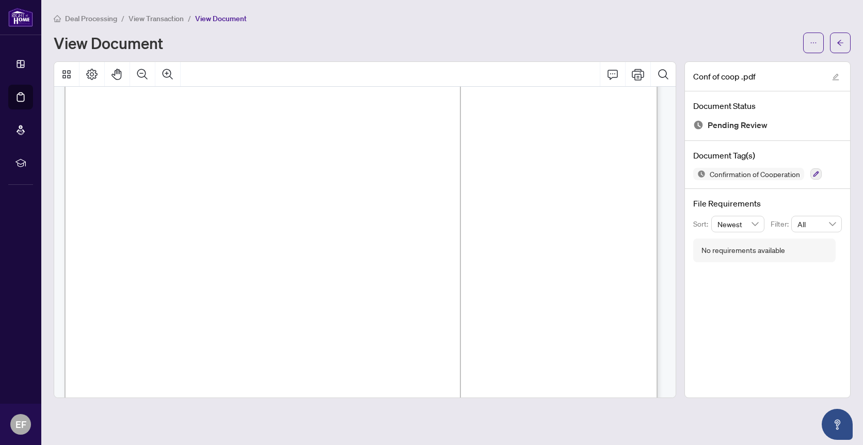
scroll to position [243, 0]
click at [838, 41] on icon "arrow-left" at bounding box center [840, 42] width 7 height 7
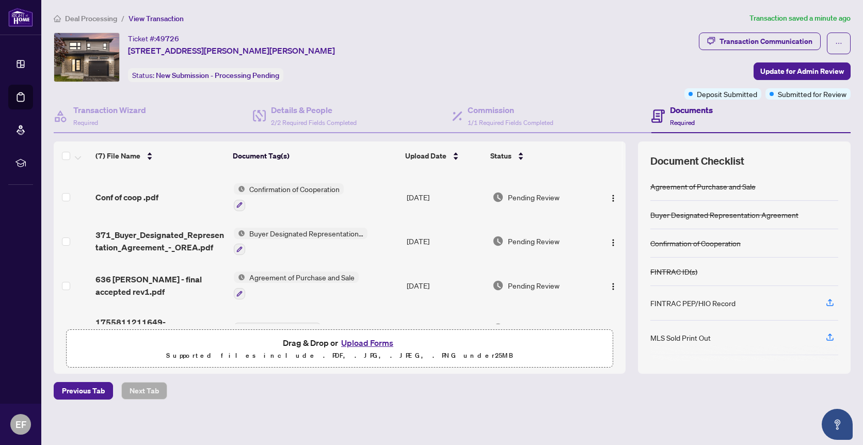
scroll to position [129, 0]
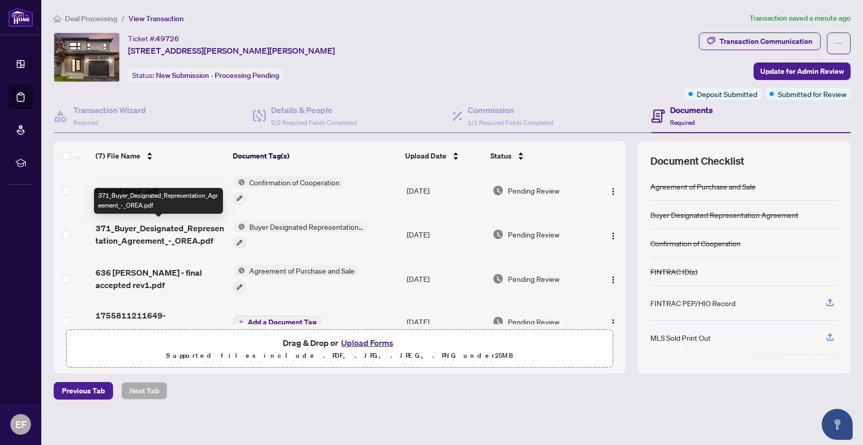
click at [155, 229] on span "371_Buyer_Designated_Representation_Agreement_-_OREA.pdf" at bounding box center [161, 234] width 130 height 25
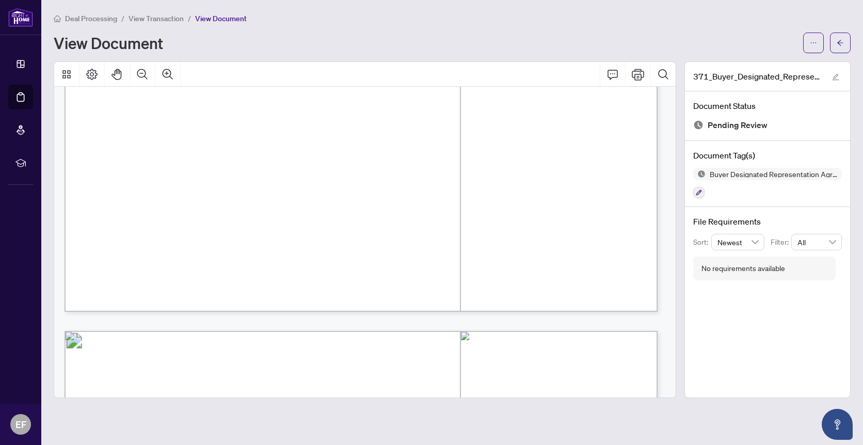
scroll to position [419, 0]
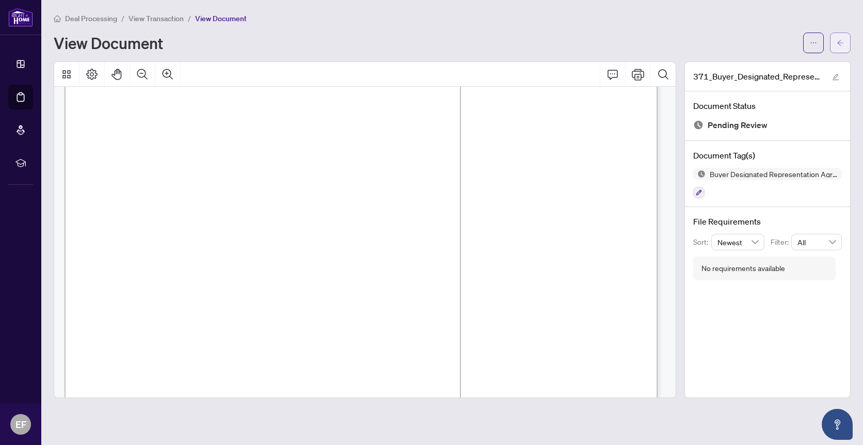
click at [843, 42] on icon "arrow-left" at bounding box center [840, 42] width 7 height 7
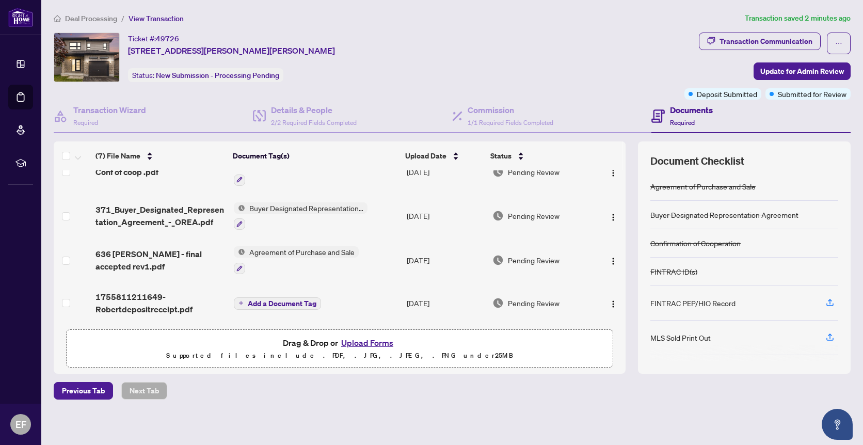
scroll to position [136, 0]
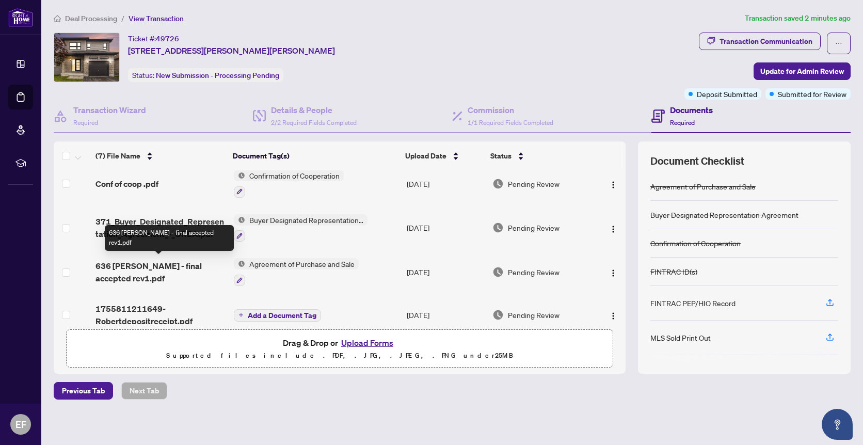
click at [169, 264] on span "636 Robert - final accepted rev1.pdf" at bounding box center [161, 272] width 130 height 25
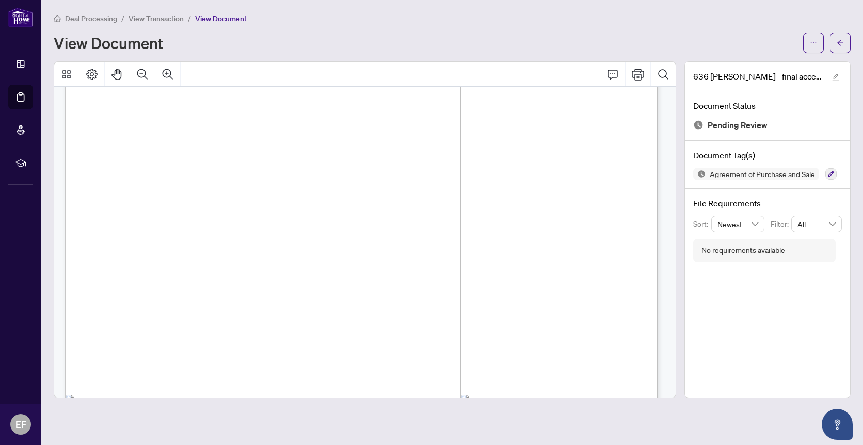
scroll to position [3306, 0]
click at [842, 41] on icon "arrow-left" at bounding box center [840, 42] width 7 height 7
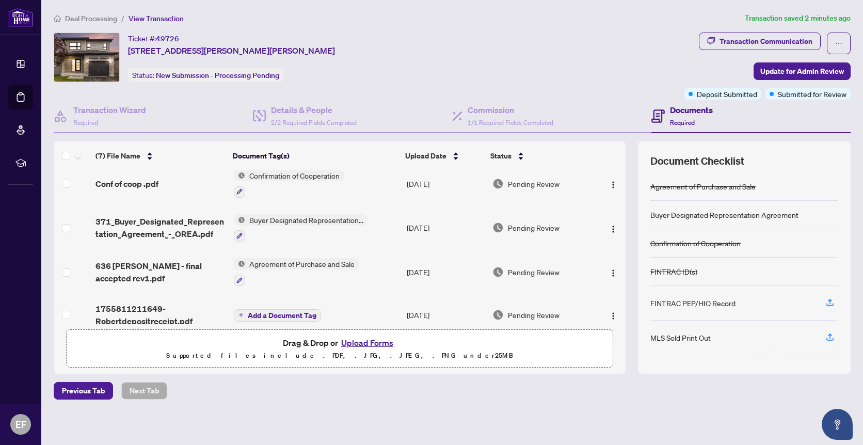
scroll to position [149, 0]
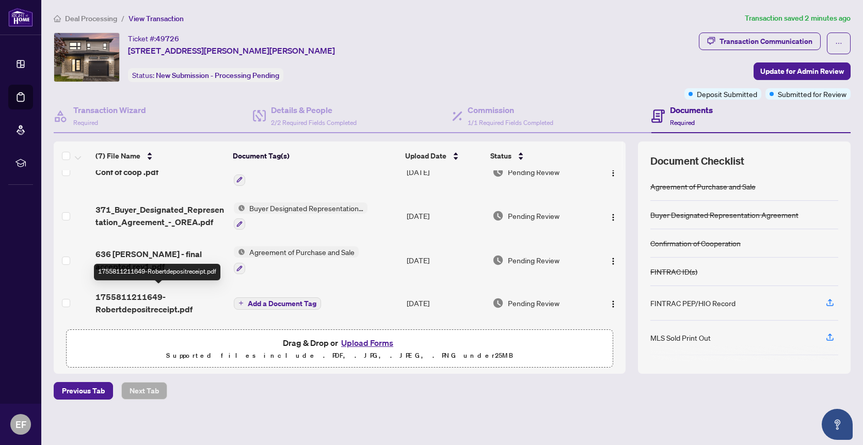
click at [153, 304] on span "1755811211649-Robertdepositreceipt.pdf" at bounding box center [161, 303] width 130 height 25
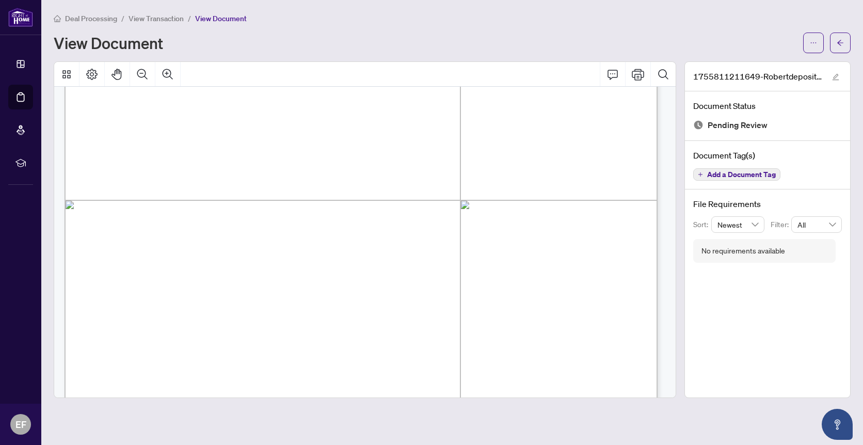
scroll to position [101, 0]
click at [839, 42] on icon "arrow-left" at bounding box center [840, 42] width 7 height 7
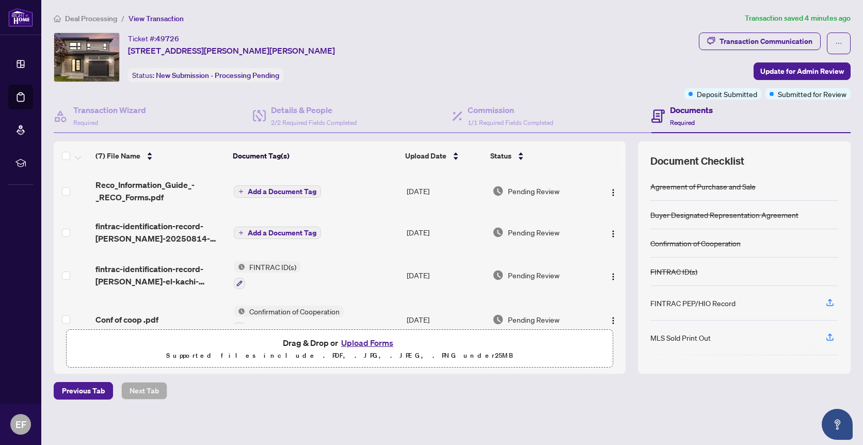
click at [546, 64] on div "Ticket #: 49726 636 Robert St, Clarence-Rockland, Ontario K4K 0J8, Canada Statu…" at bounding box center [367, 58] width 627 height 50
